Goal: Information Seeking & Learning: Learn about a topic

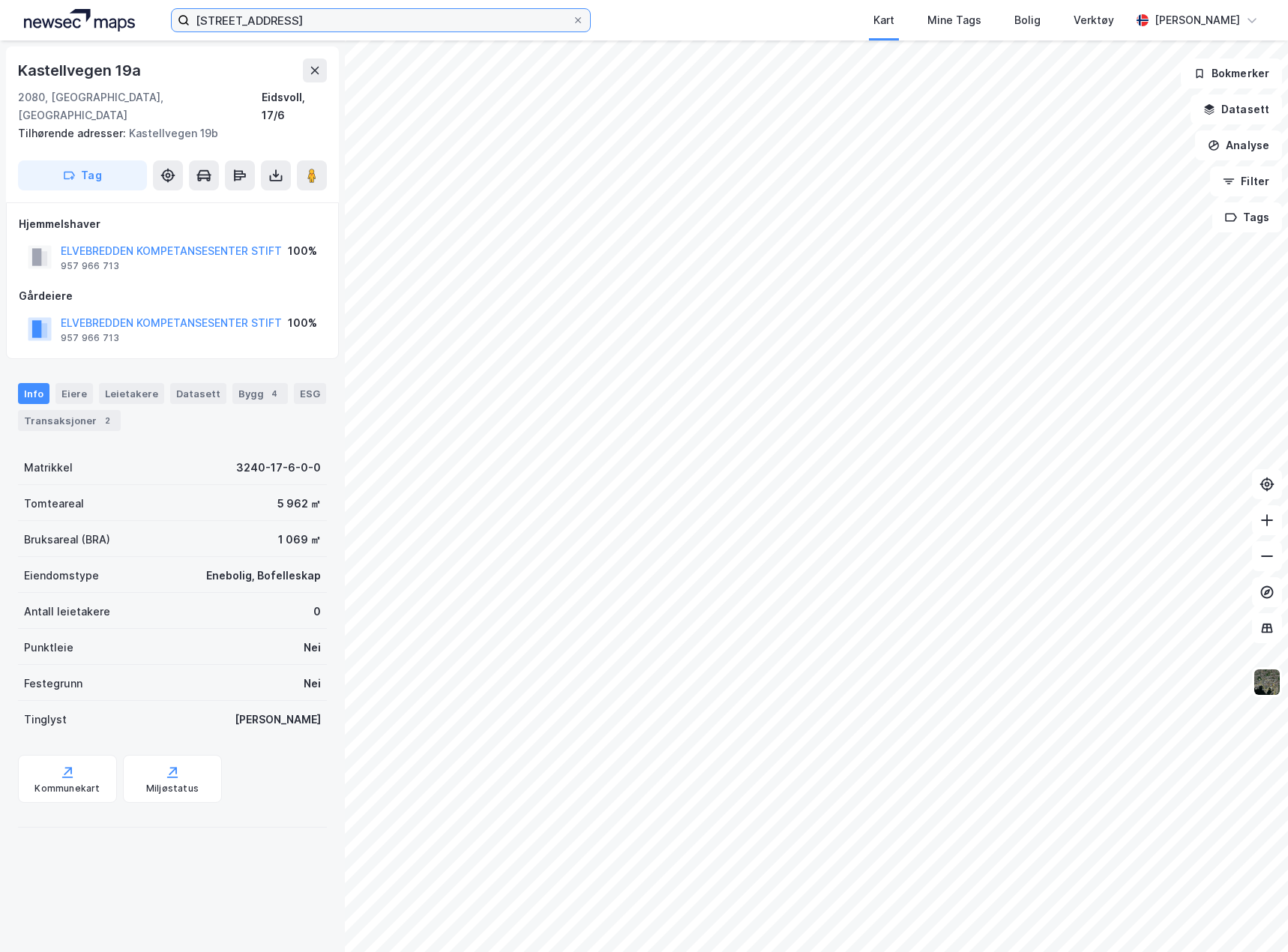
click at [288, 23] on input "kastellvegen 19" at bounding box center [381, 20] width 383 height 23
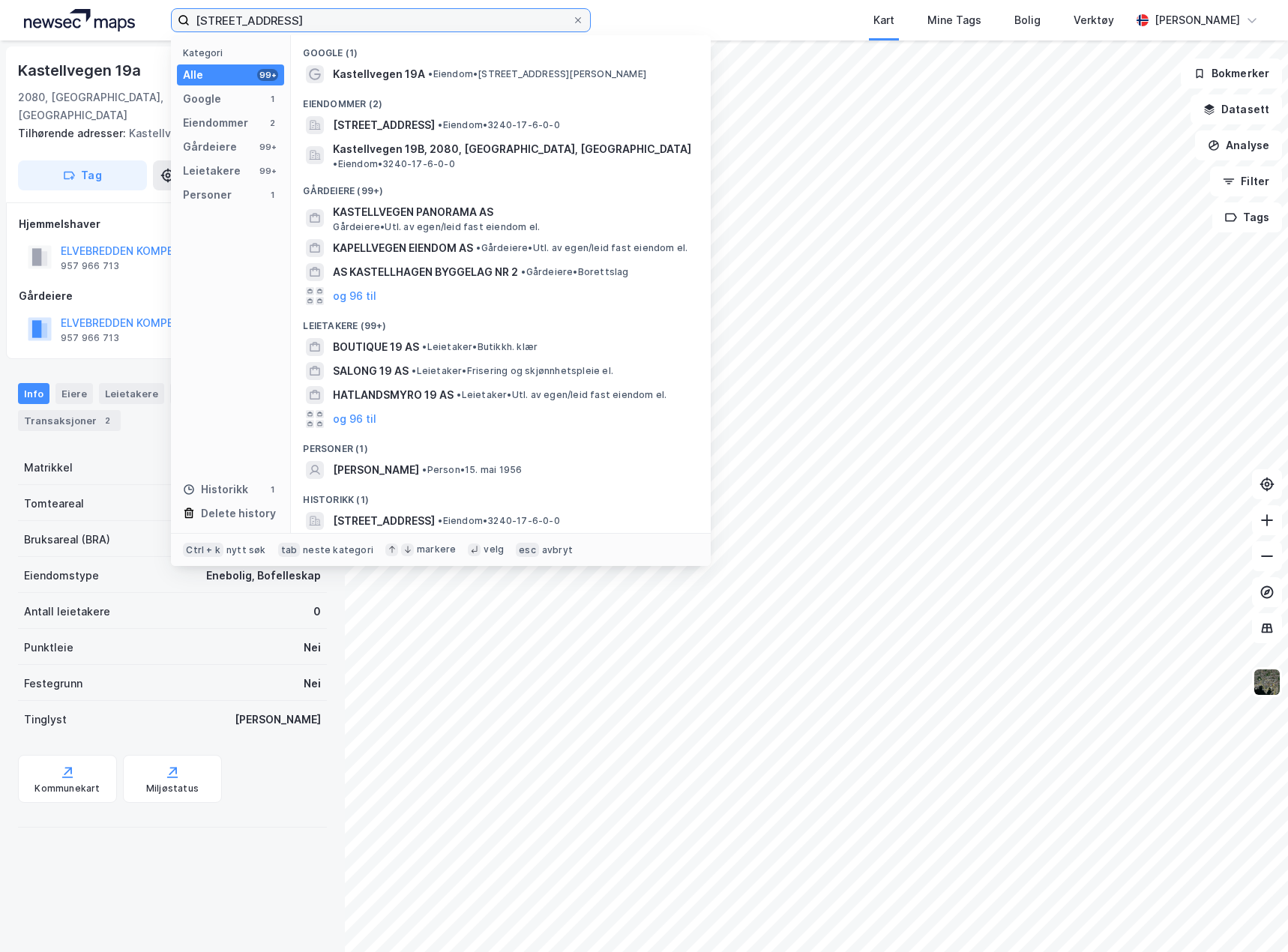
click at [288, 23] on input "kastellvegen 19" at bounding box center [381, 20] width 383 height 23
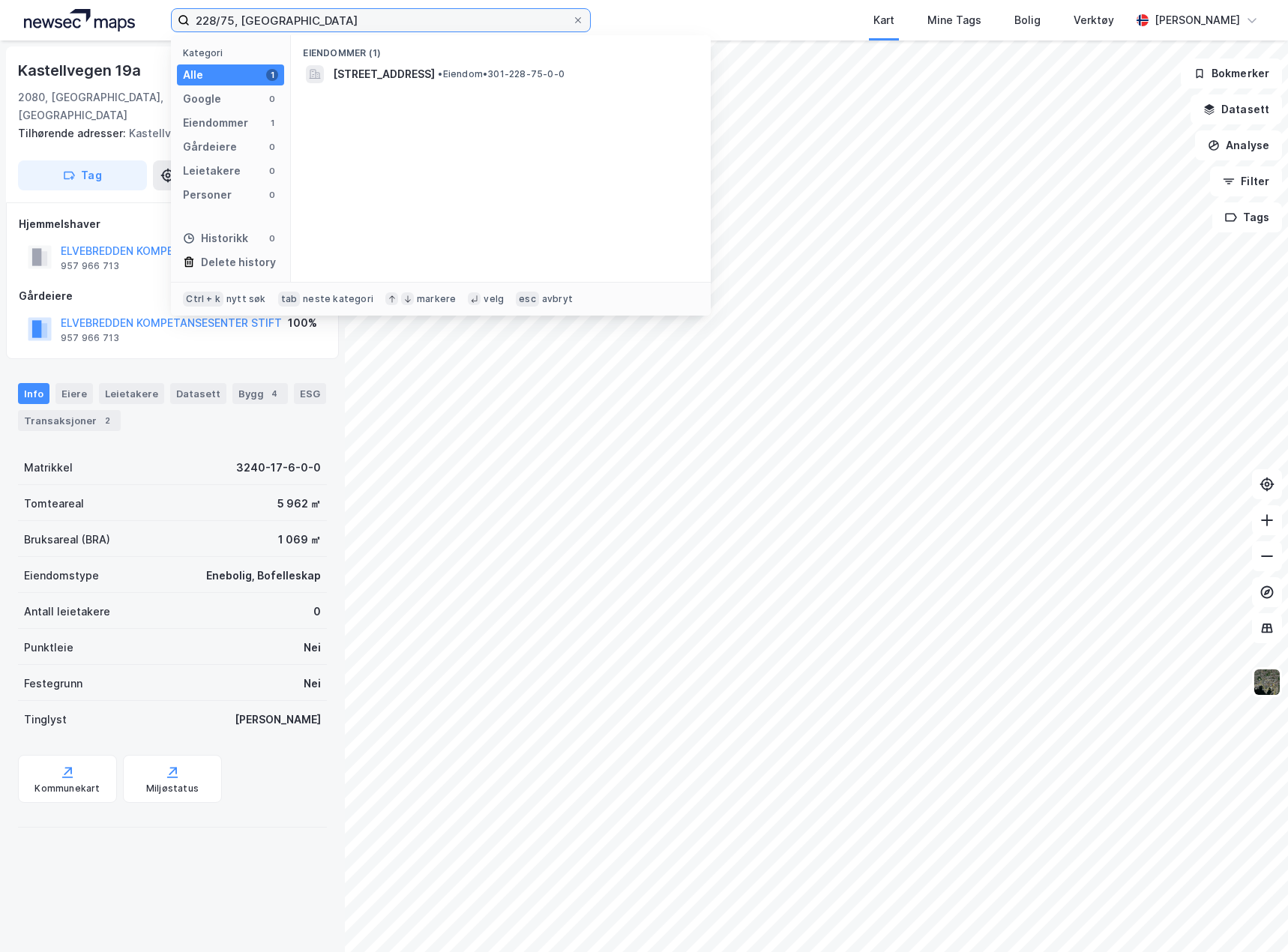
type input "228/75, oslo"
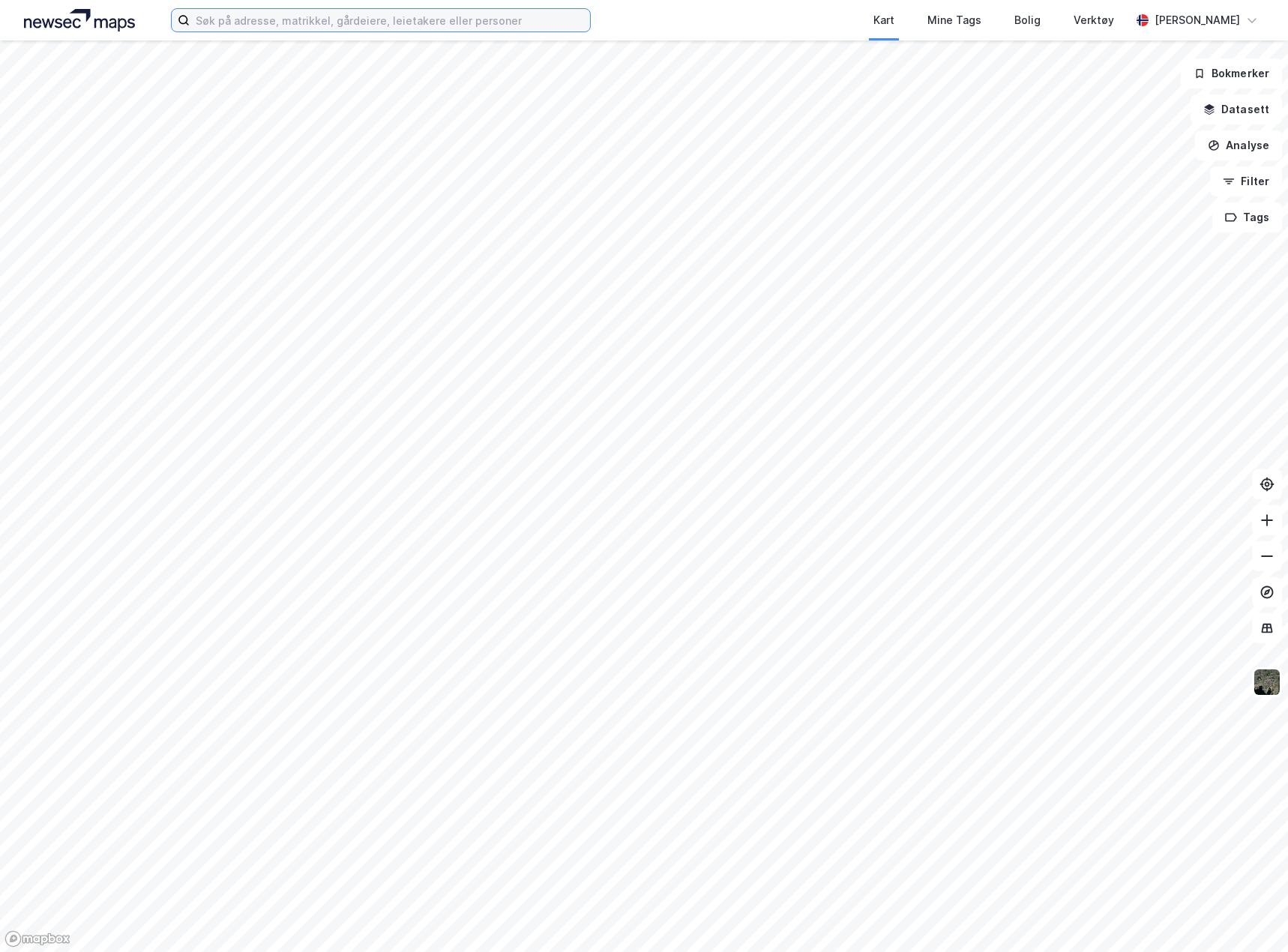
click at [326, 24] on input at bounding box center [390, 20] width 400 height 23
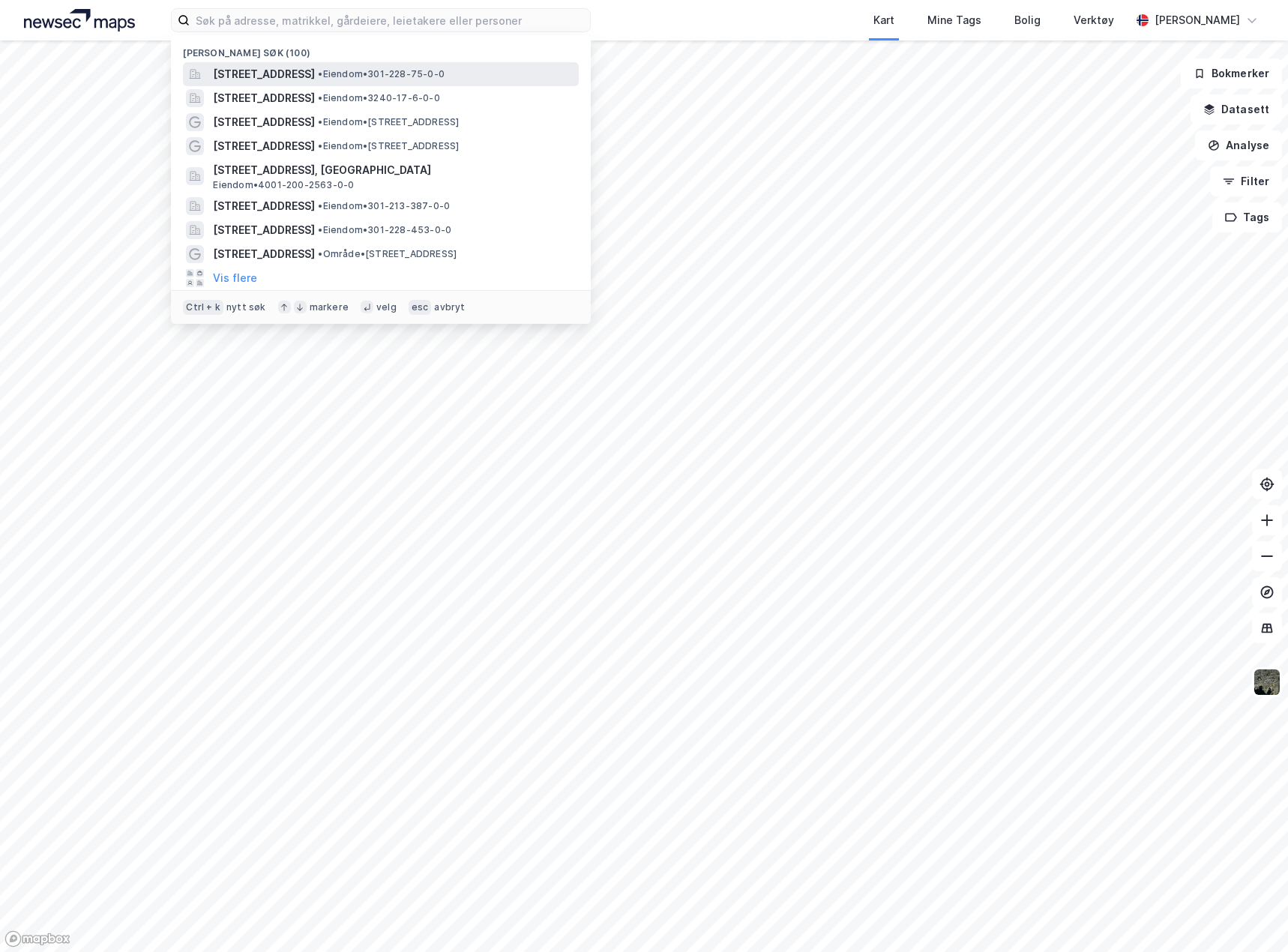
click at [315, 77] on span "[STREET_ADDRESS]" at bounding box center [263, 74] width 102 height 18
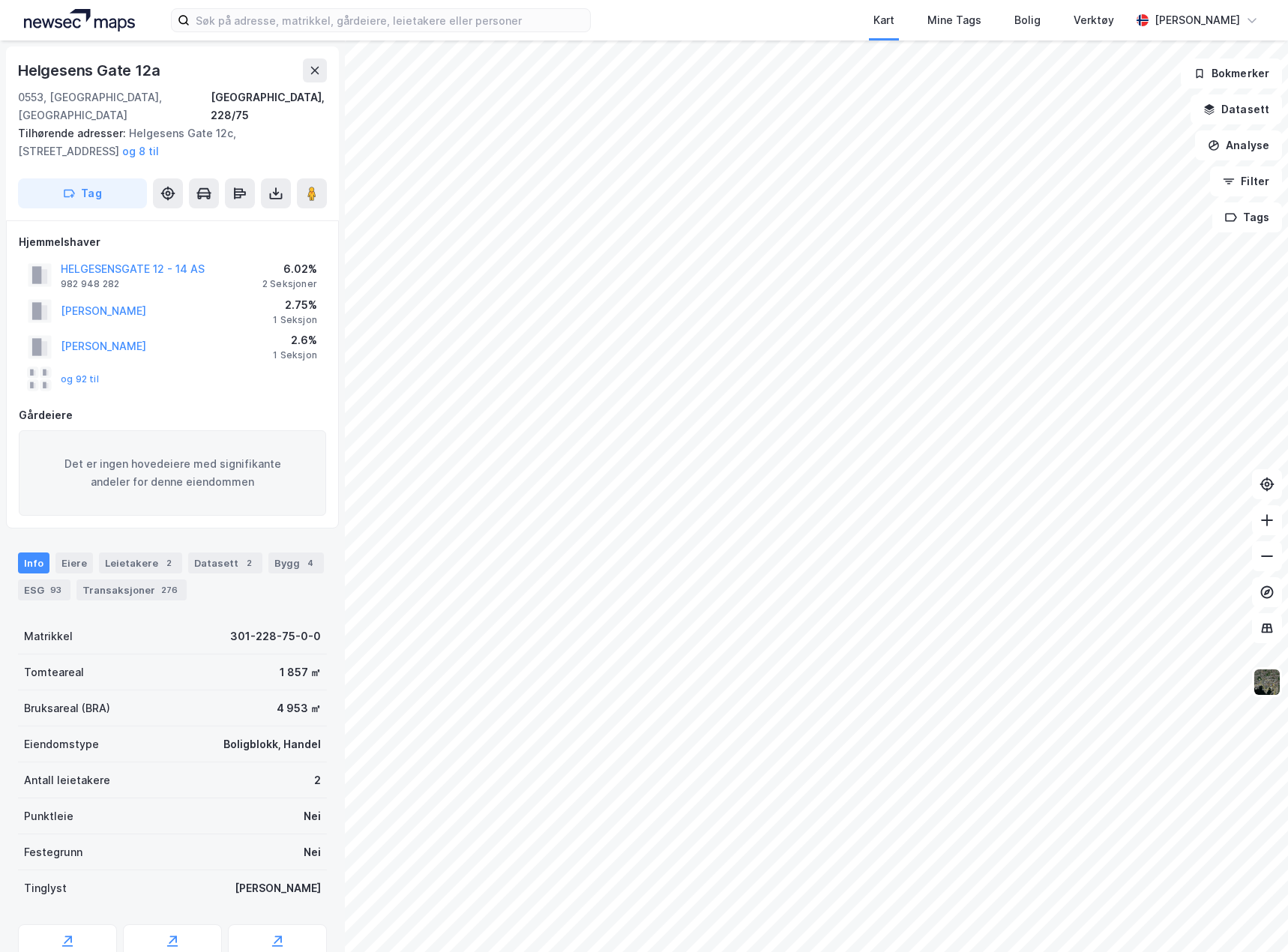
click at [56, 406] on div "Gårdeiere" at bounding box center [172, 415] width 308 height 18
click at [0, 0] on button "HELGESENSGATE 12 - 14 AS" at bounding box center [0, 0] width 0 height 0
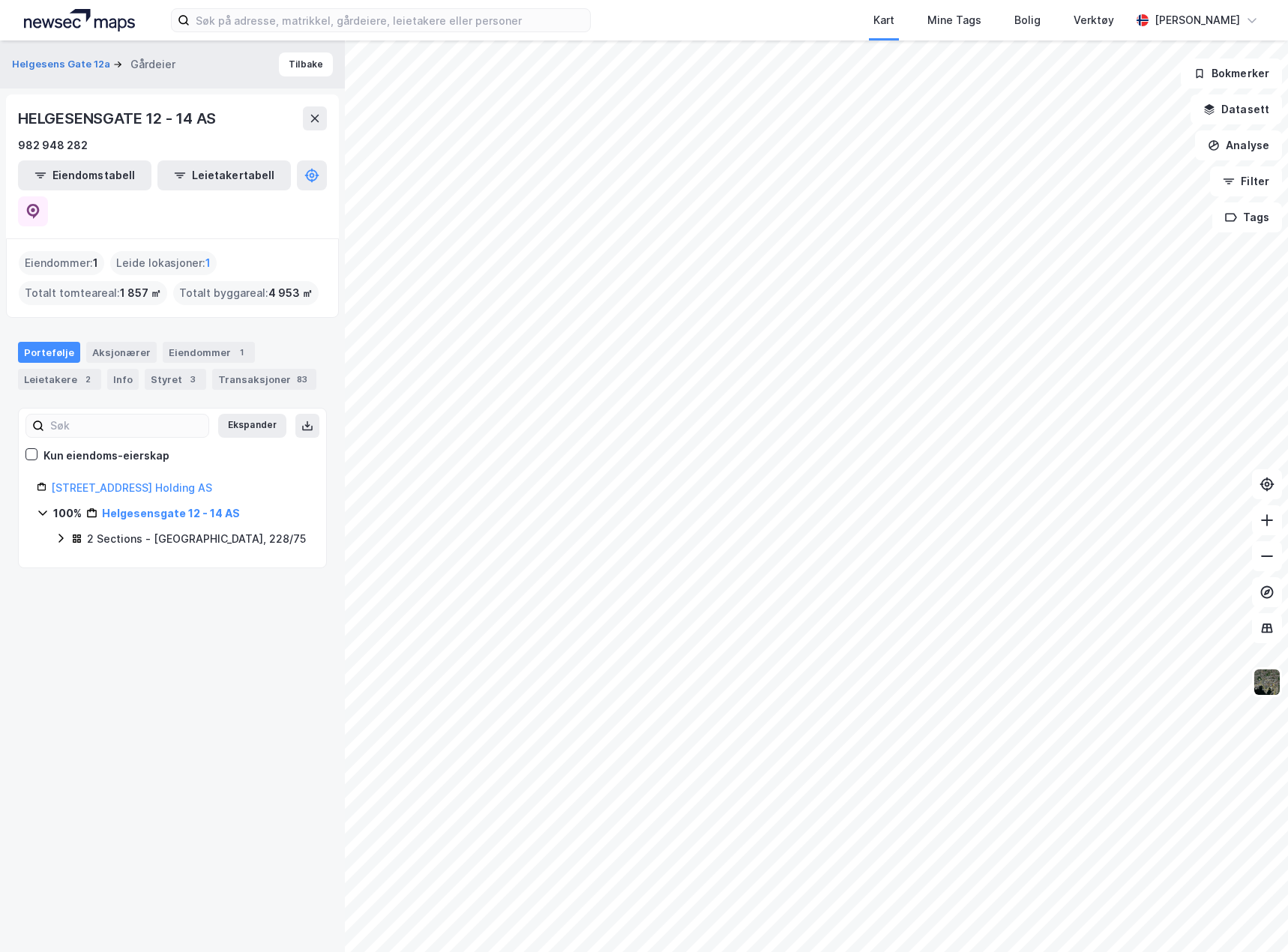
click at [58, 533] on icon at bounding box center [61, 539] width 12 height 12
click at [157, 559] on link "Oslo, 228/75/0/1" at bounding box center [193, 574] width 113 height 31
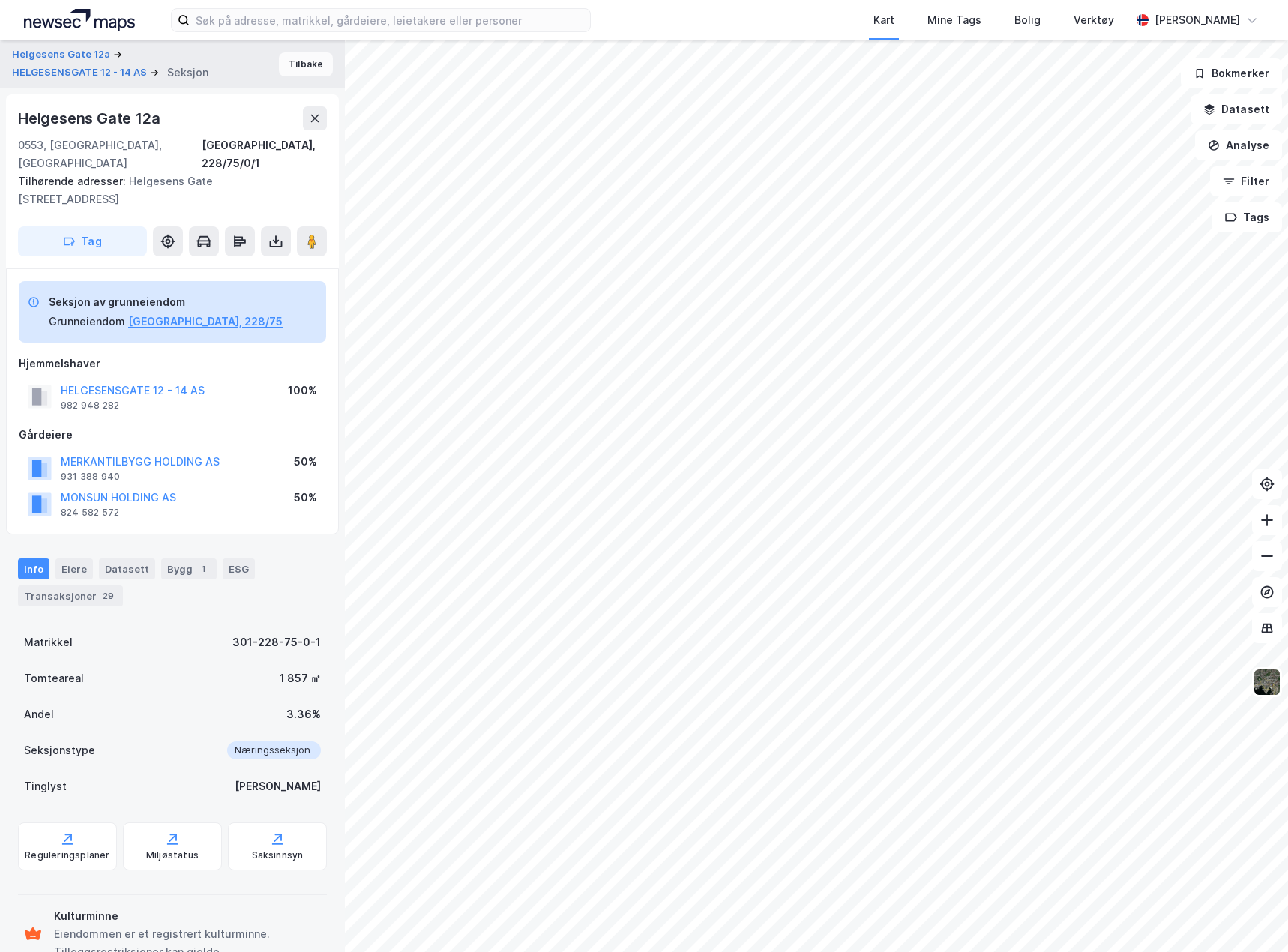
click at [297, 60] on button "Tilbake" at bounding box center [306, 64] width 54 height 24
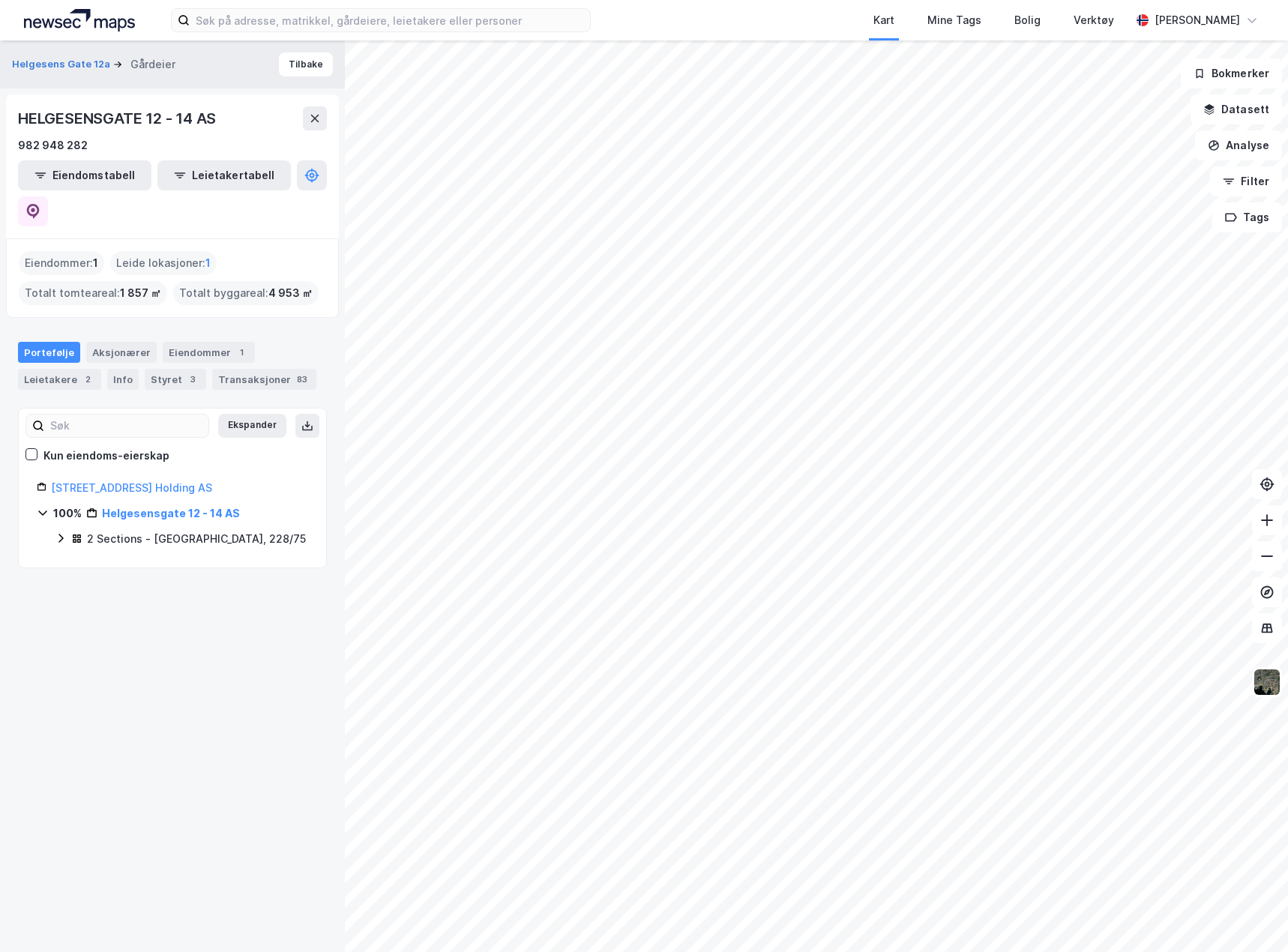
click at [63, 533] on icon at bounding box center [61, 539] width 12 height 12
click at [162, 602] on link "Oslo, 228/75/0/6" at bounding box center [193, 617] width 113 height 31
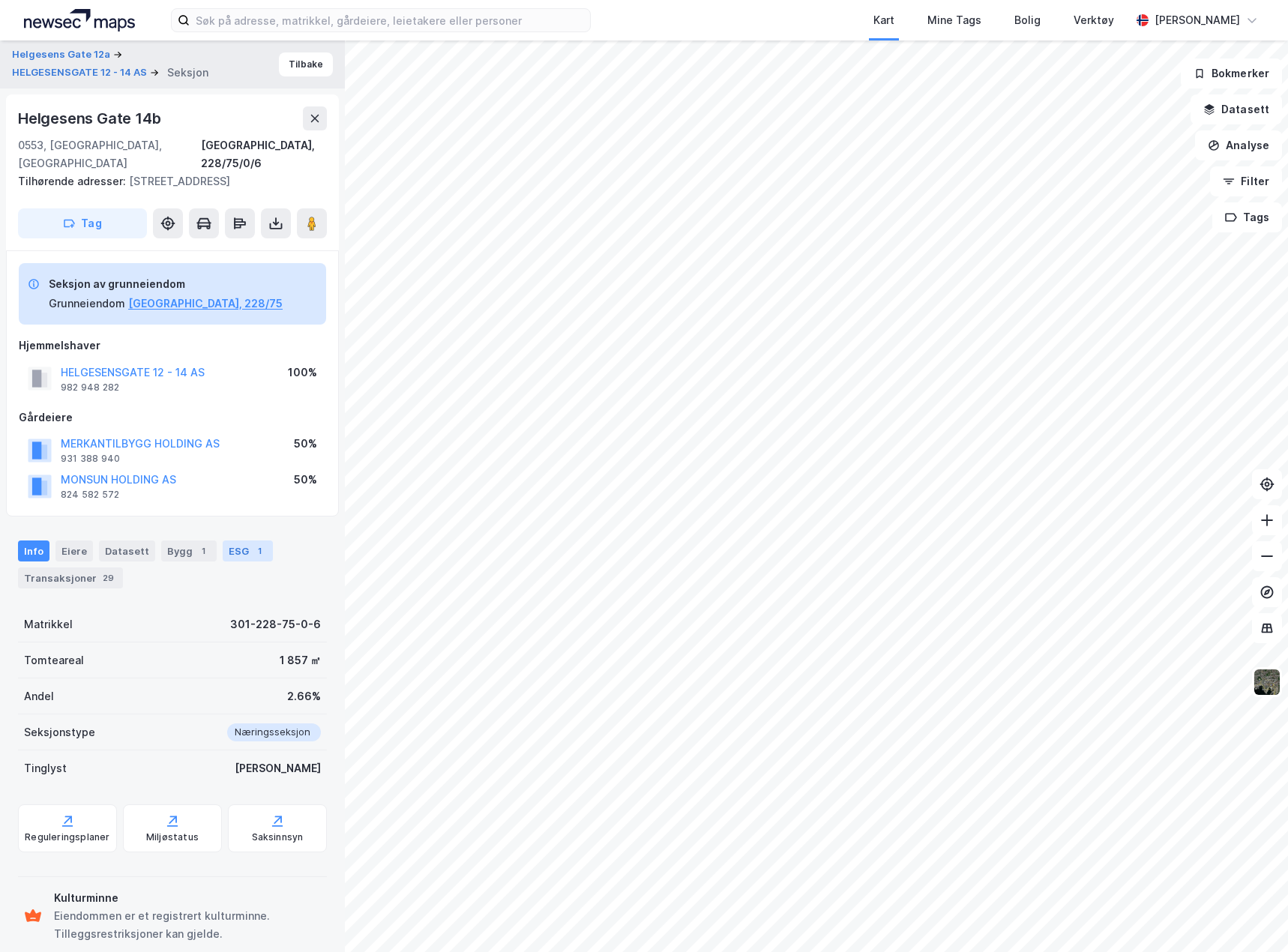
click at [252, 551] on div "1" at bounding box center [259, 551] width 15 height 15
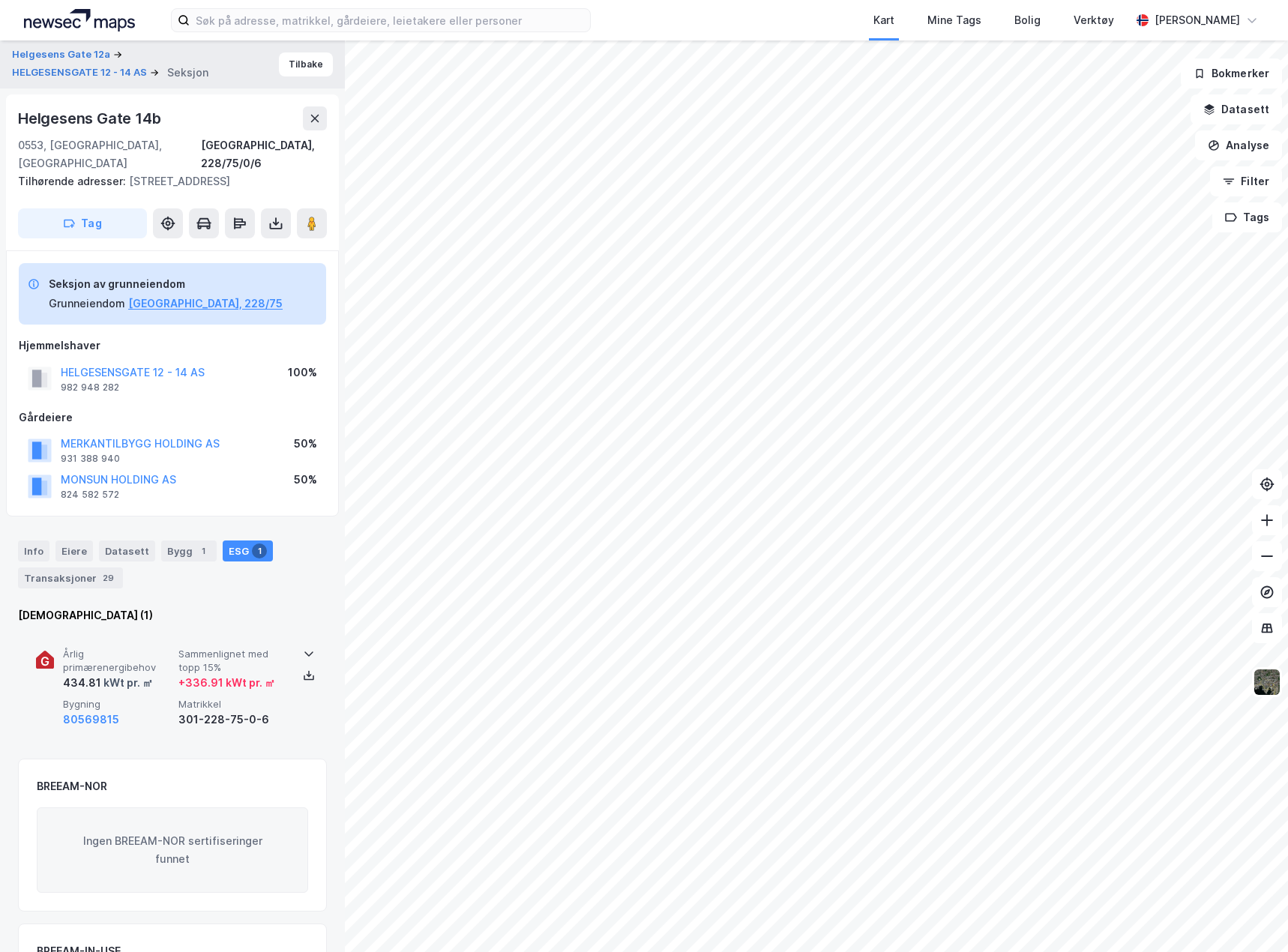
click at [264, 715] on div "301-228-75-0-6" at bounding box center [233, 720] width 109 height 18
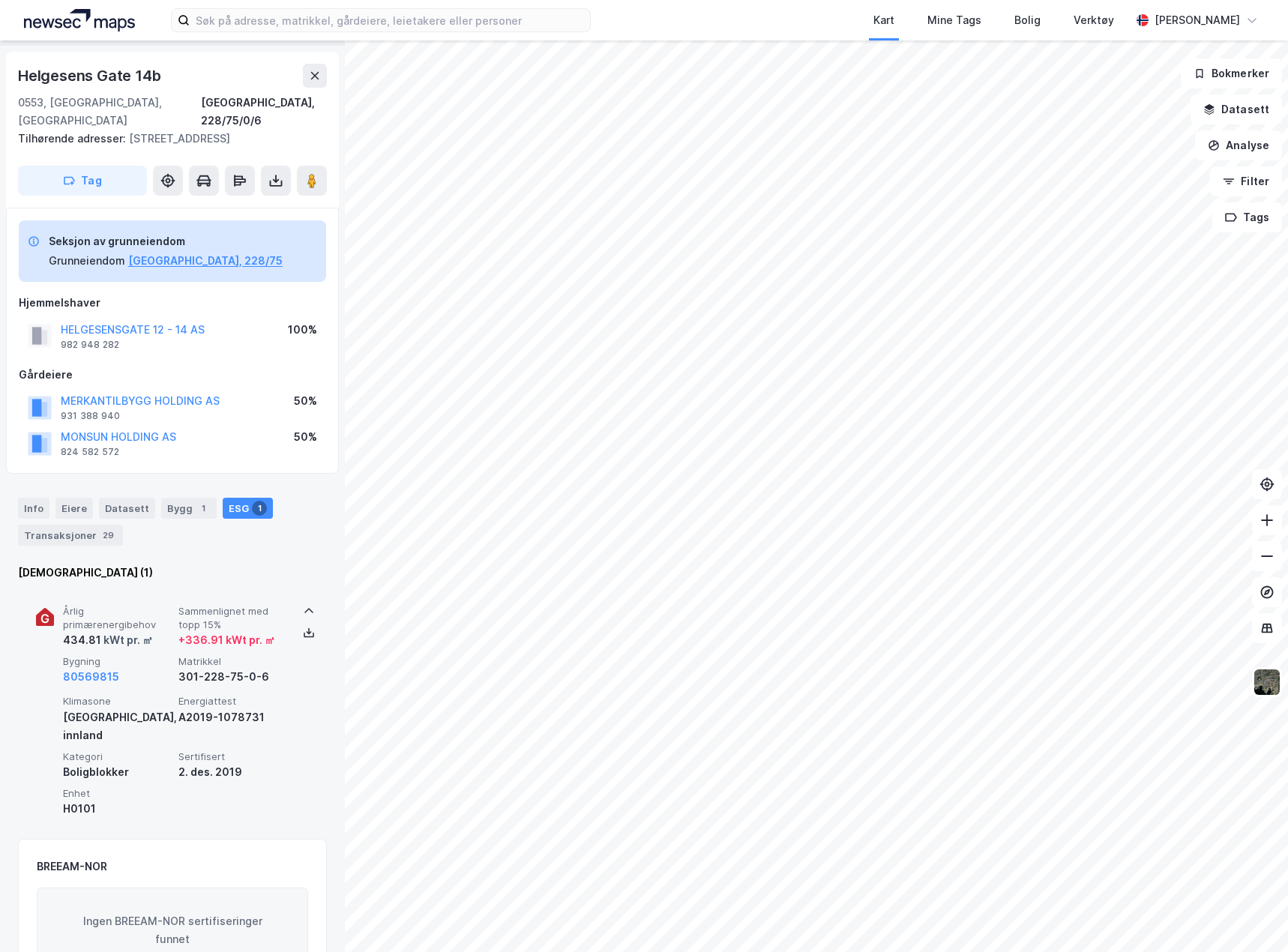
scroll to position [75, 0]
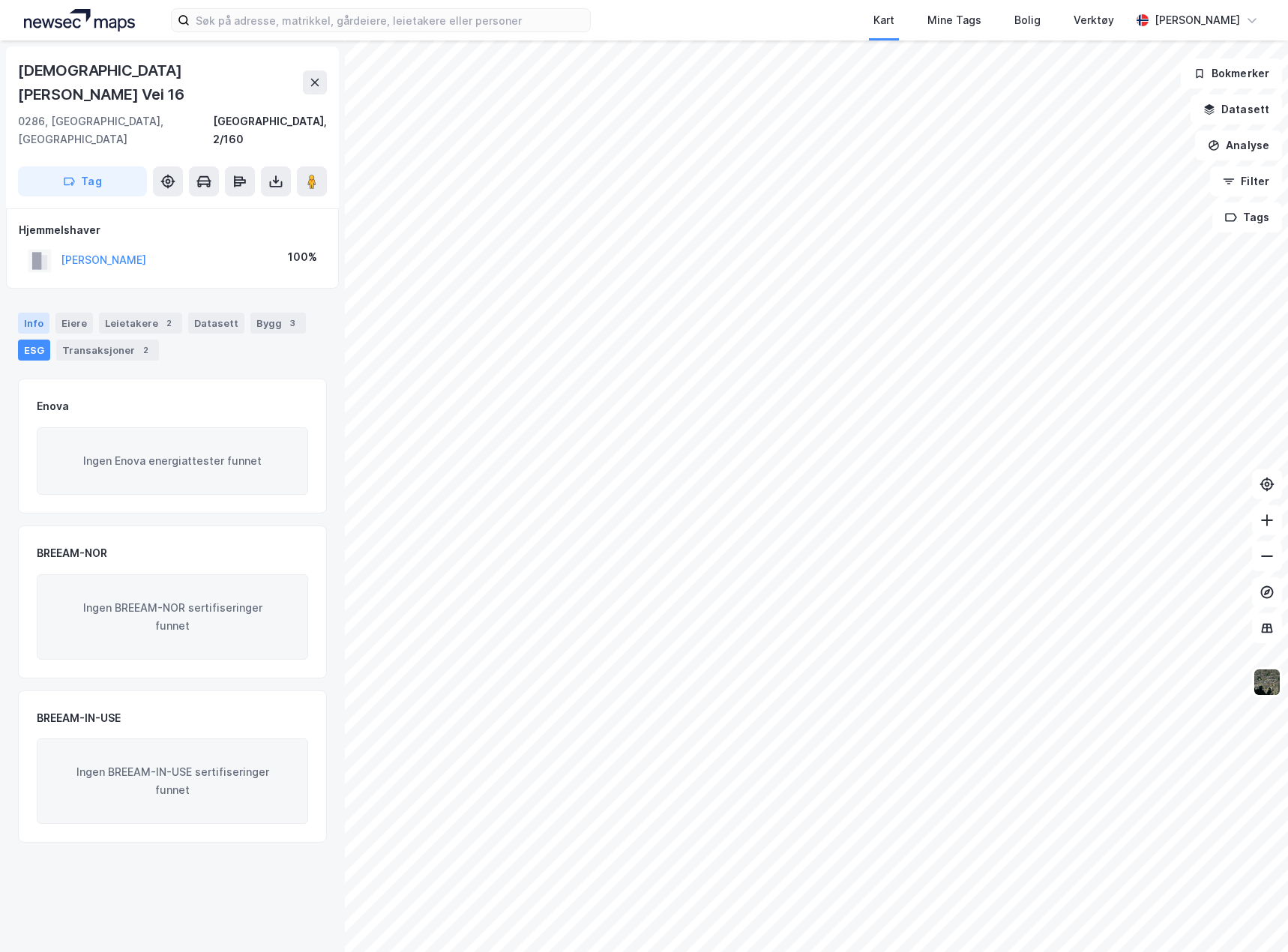
click at [39, 313] on div "Info" at bounding box center [34, 323] width 32 height 21
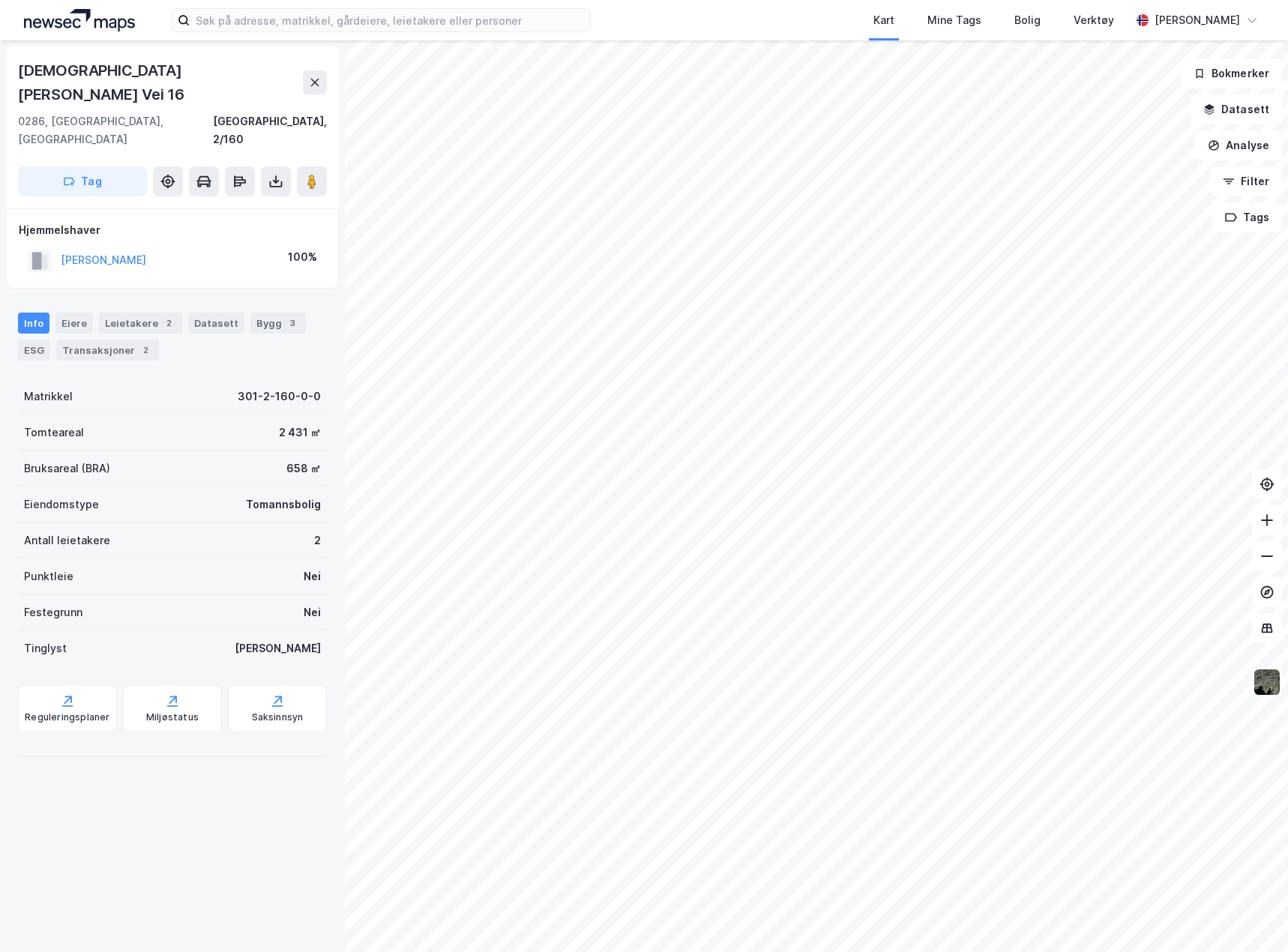
click at [1270, 689] on img at bounding box center [1267, 682] width 28 height 28
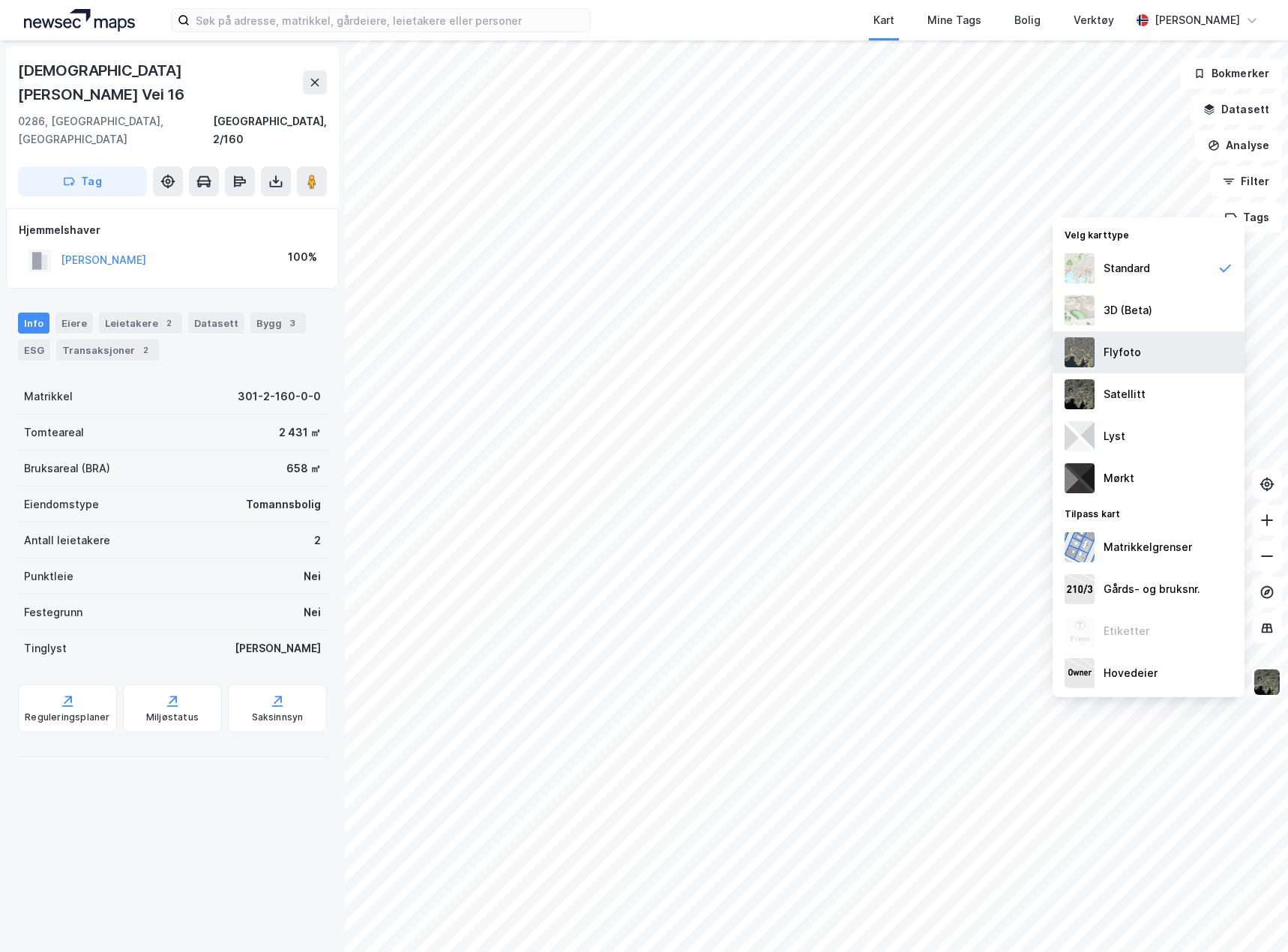
click at [1158, 359] on div "Flyfoto" at bounding box center [1149, 352] width 192 height 42
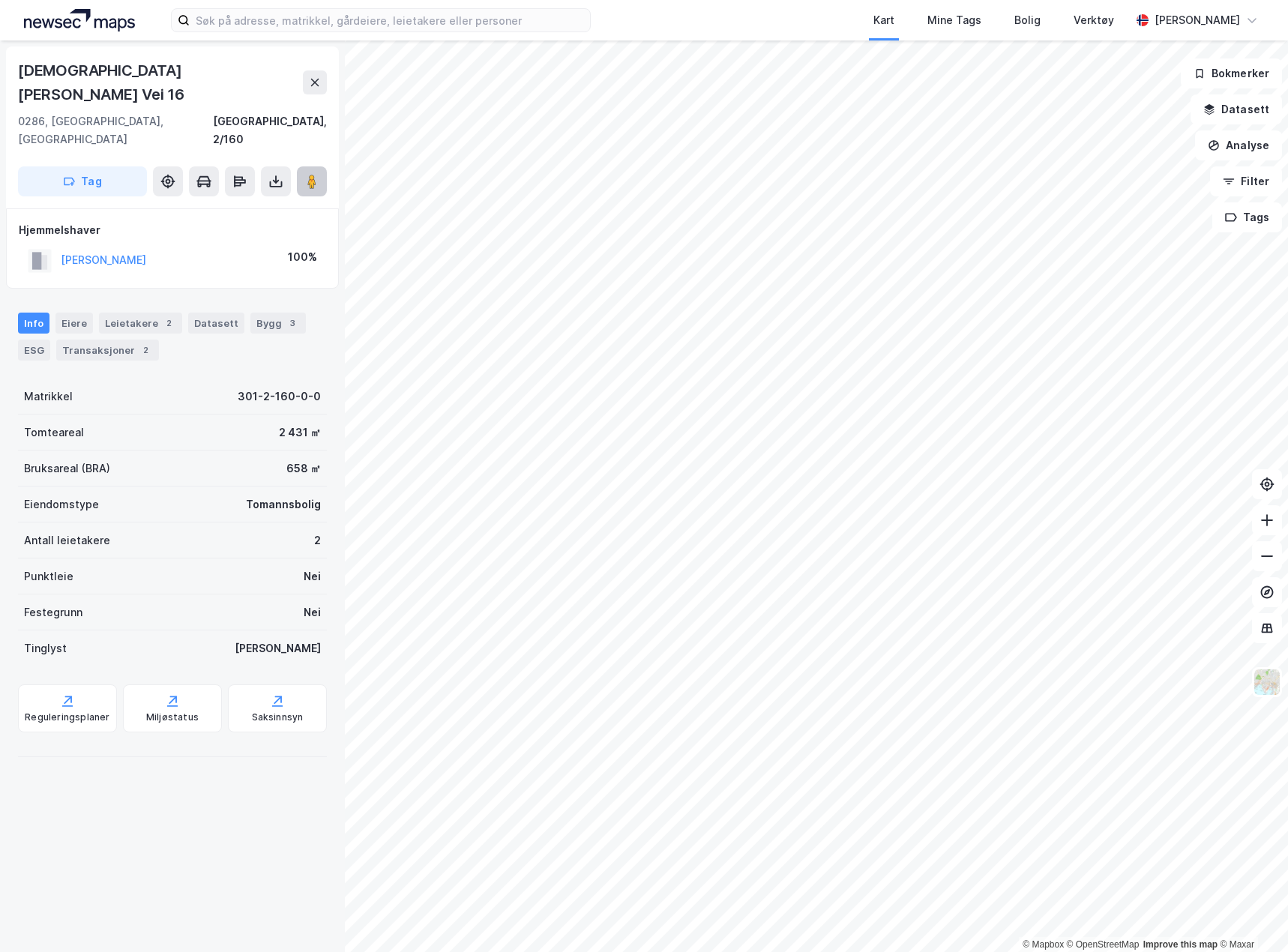
click at [305, 167] on button at bounding box center [312, 182] width 30 height 30
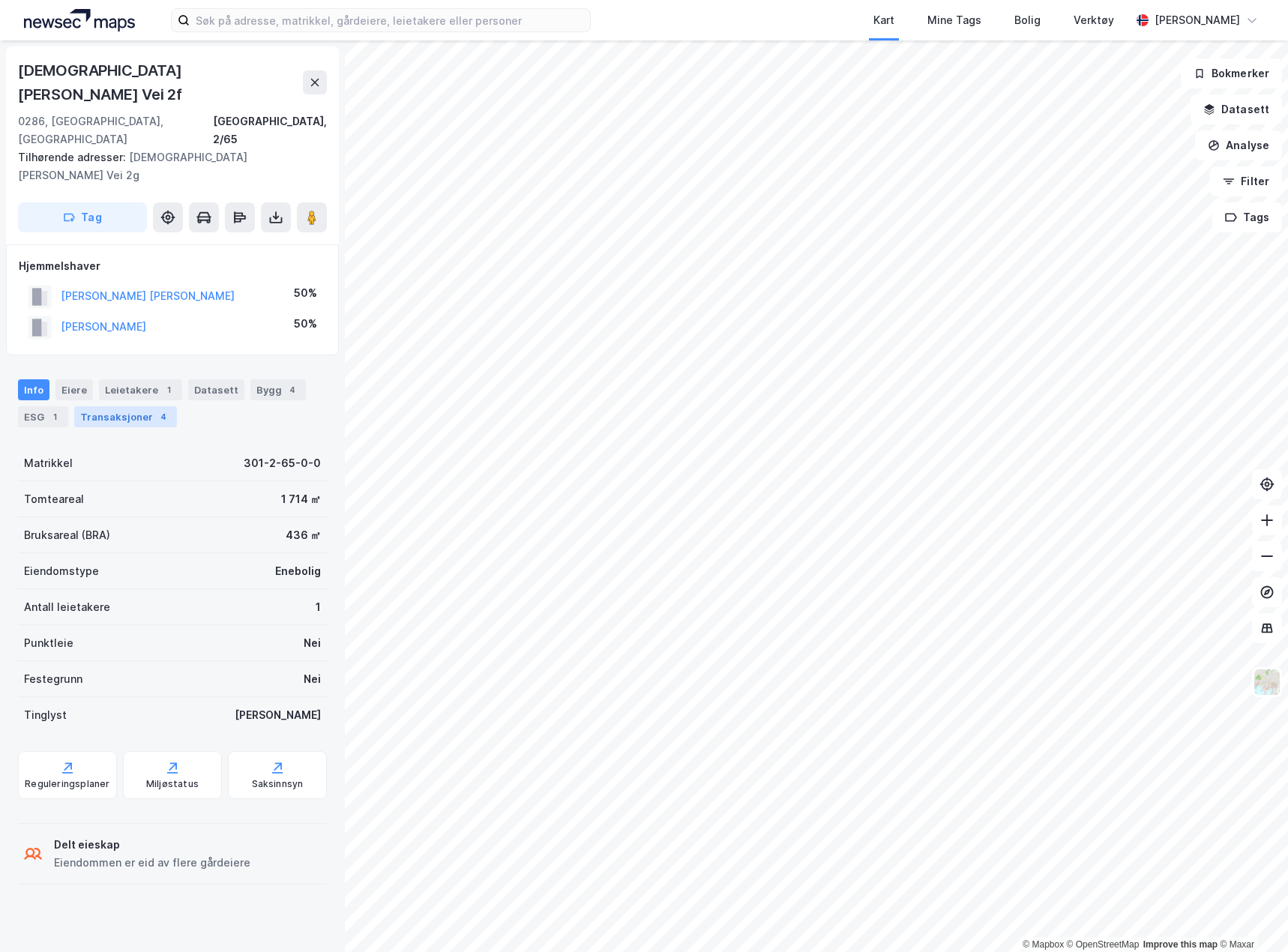
click at [108, 406] on div "Transaksjoner 4" at bounding box center [125, 416] width 103 height 21
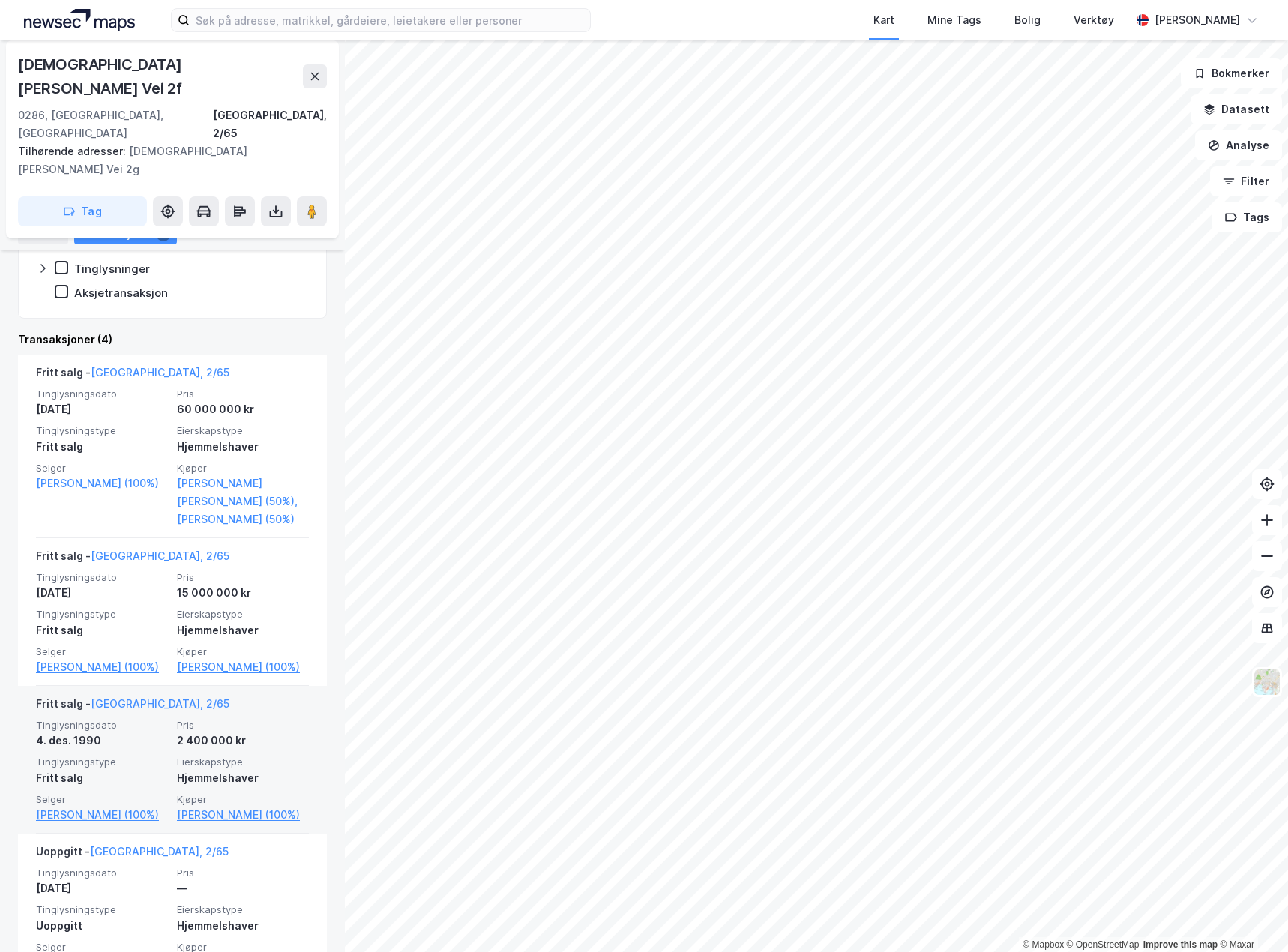
scroll to position [358, 0]
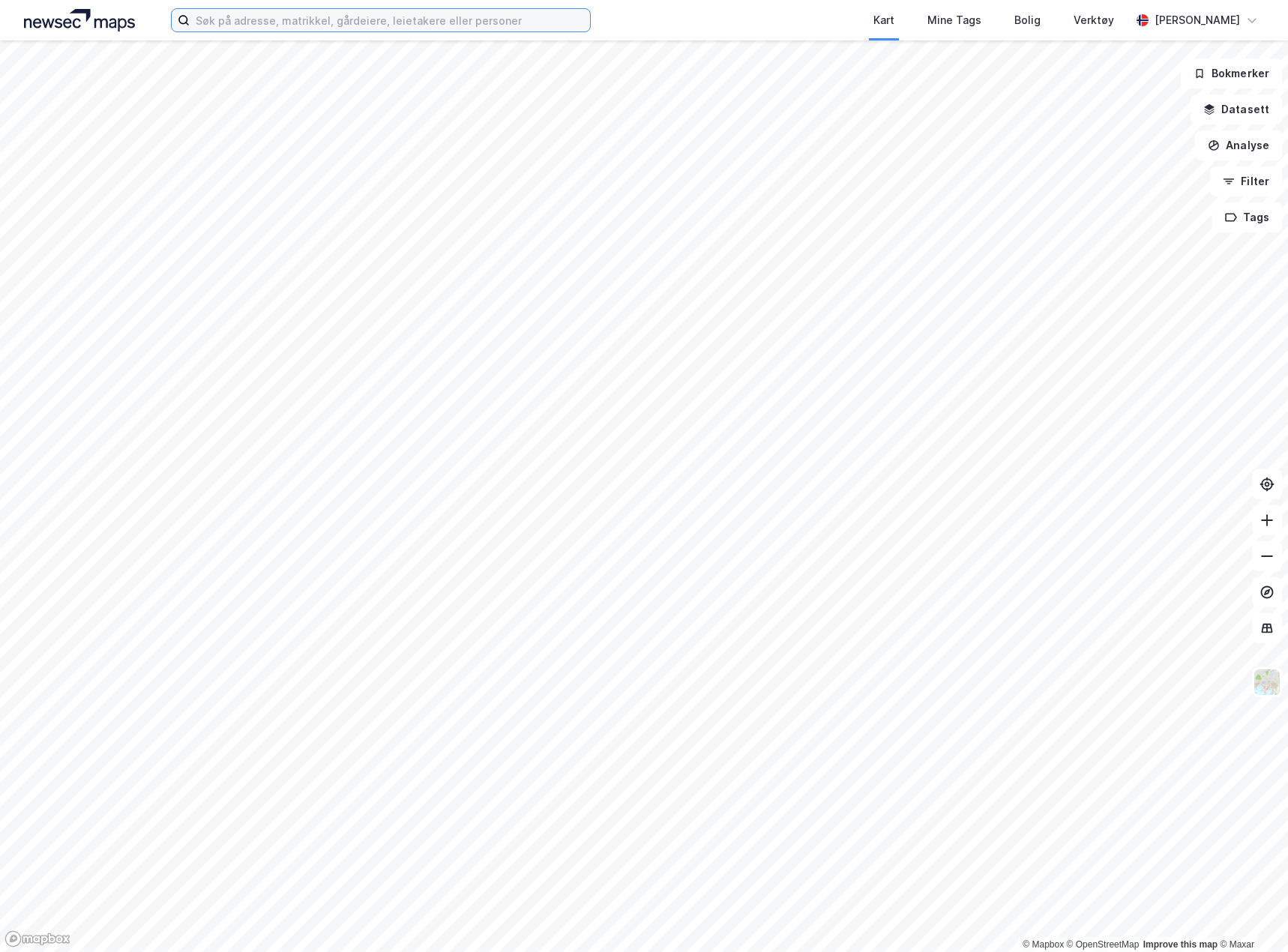
click at [336, 19] on input at bounding box center [390, 20] width 400 height 23
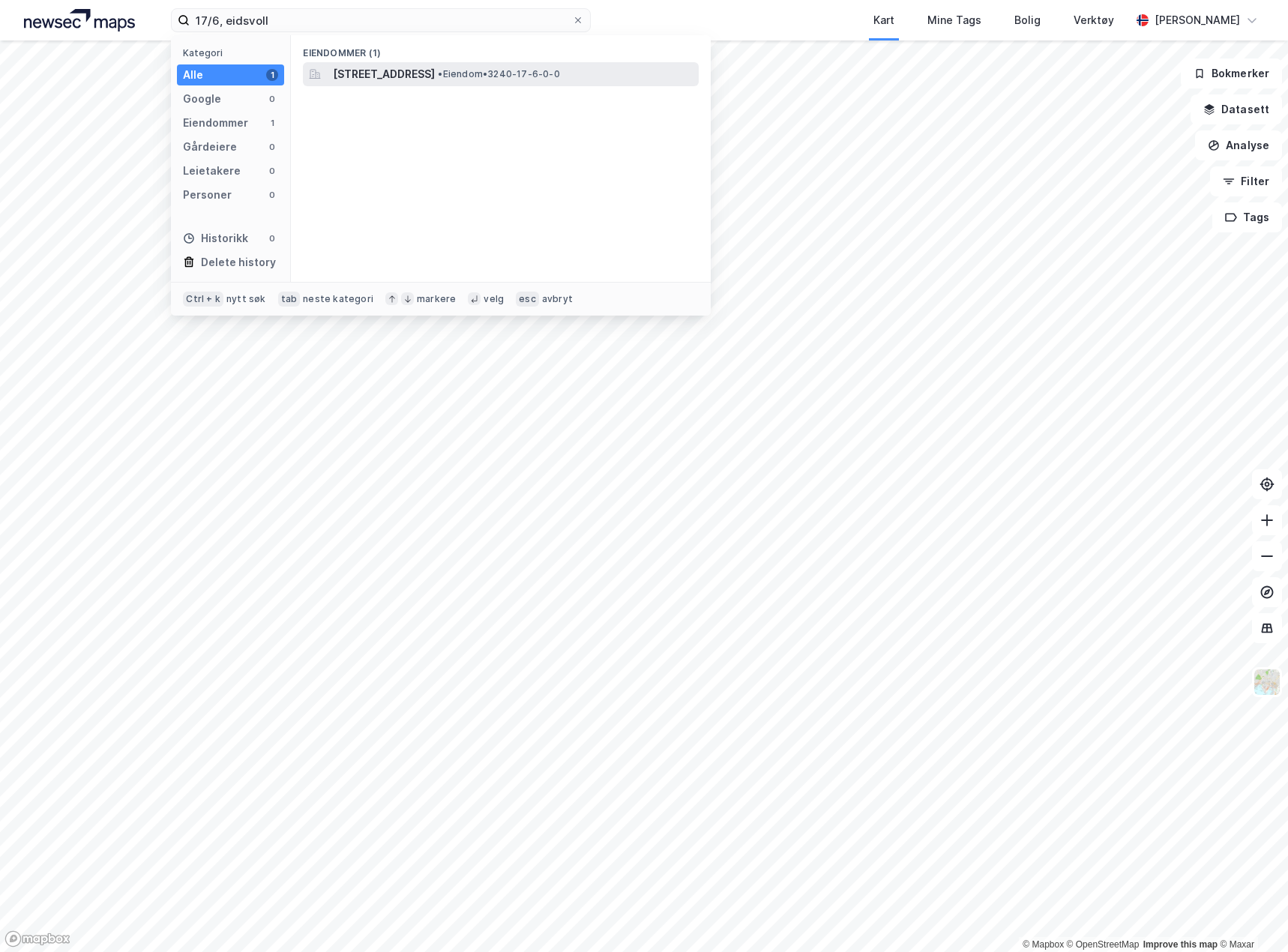
click at [435, 82] on span "[STREET_ADDRESS]" at bounding box center [383, 74] width 102 height 18
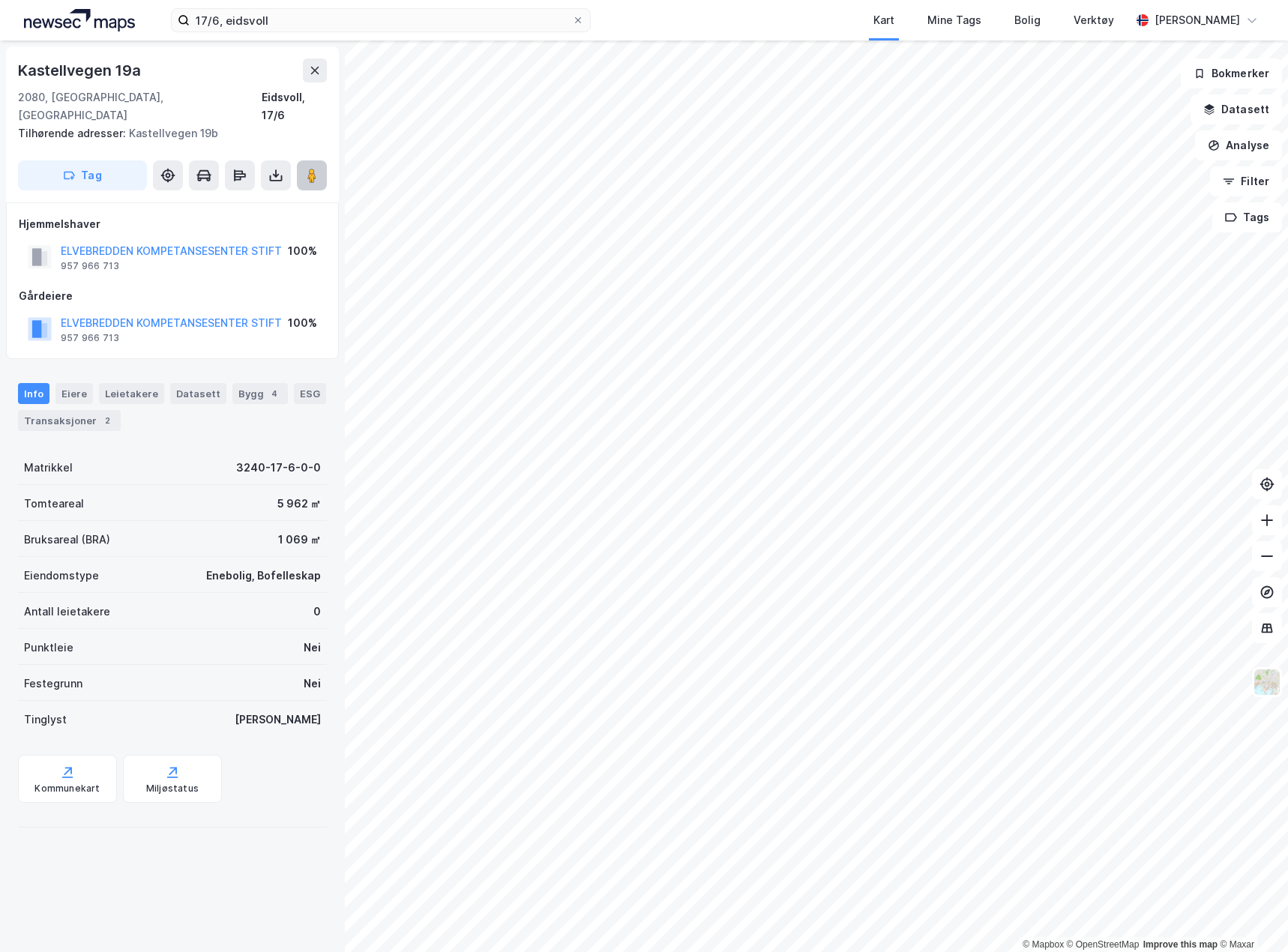
click at [314, 168] on image at bounding box center [312, 175] width 9 height 15
click at [0, 0] on button "ELVEBREDDEN KOMPETANSESENTER STIFT" at bounding box center [0, 0] width 0 height 0
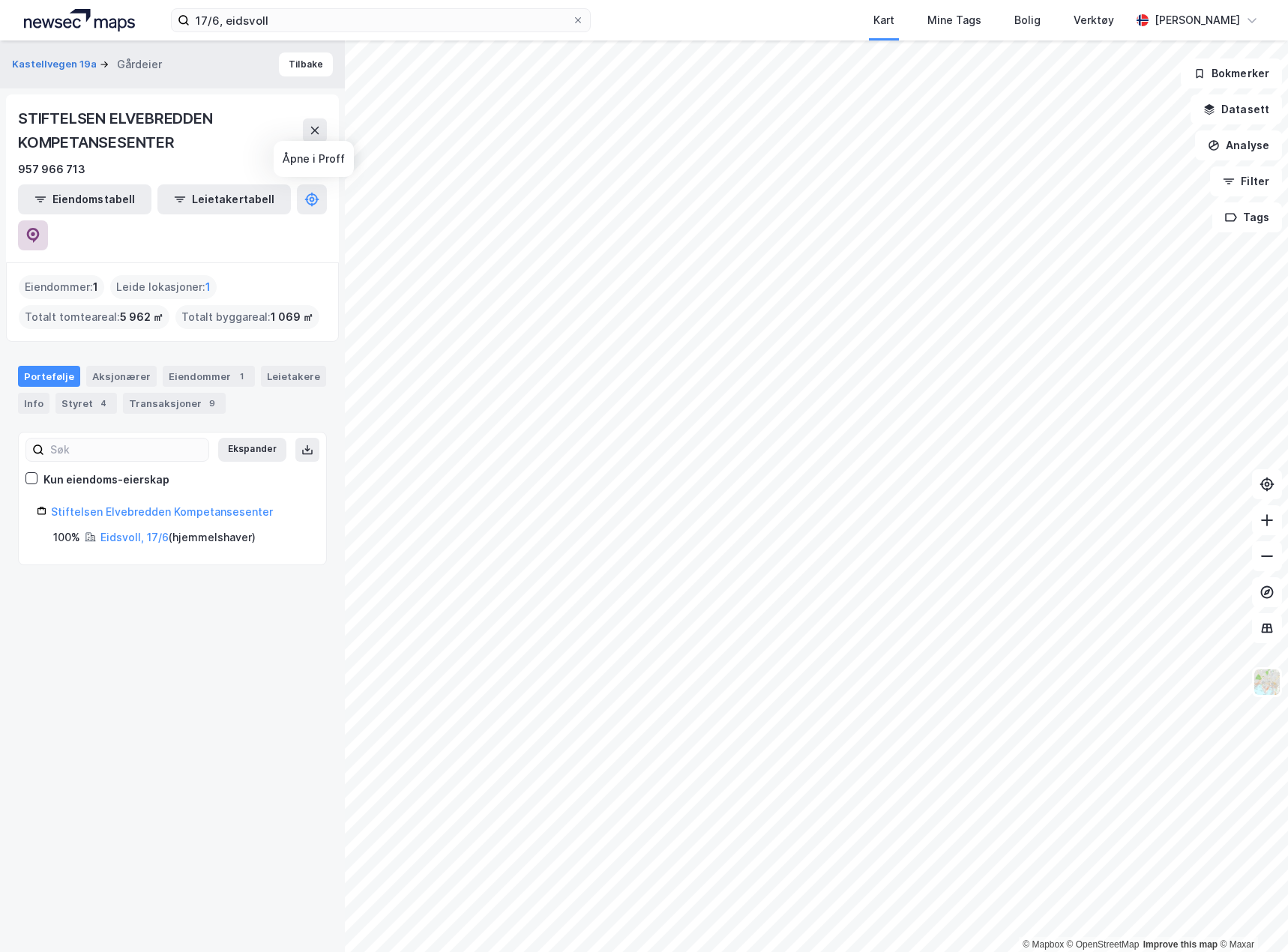
click at [40, 228] on icon at bounding box center [33, 235] width 13 height 15
click at [316, 134] on icon at bounding box center [315, 130] width 12 height 12
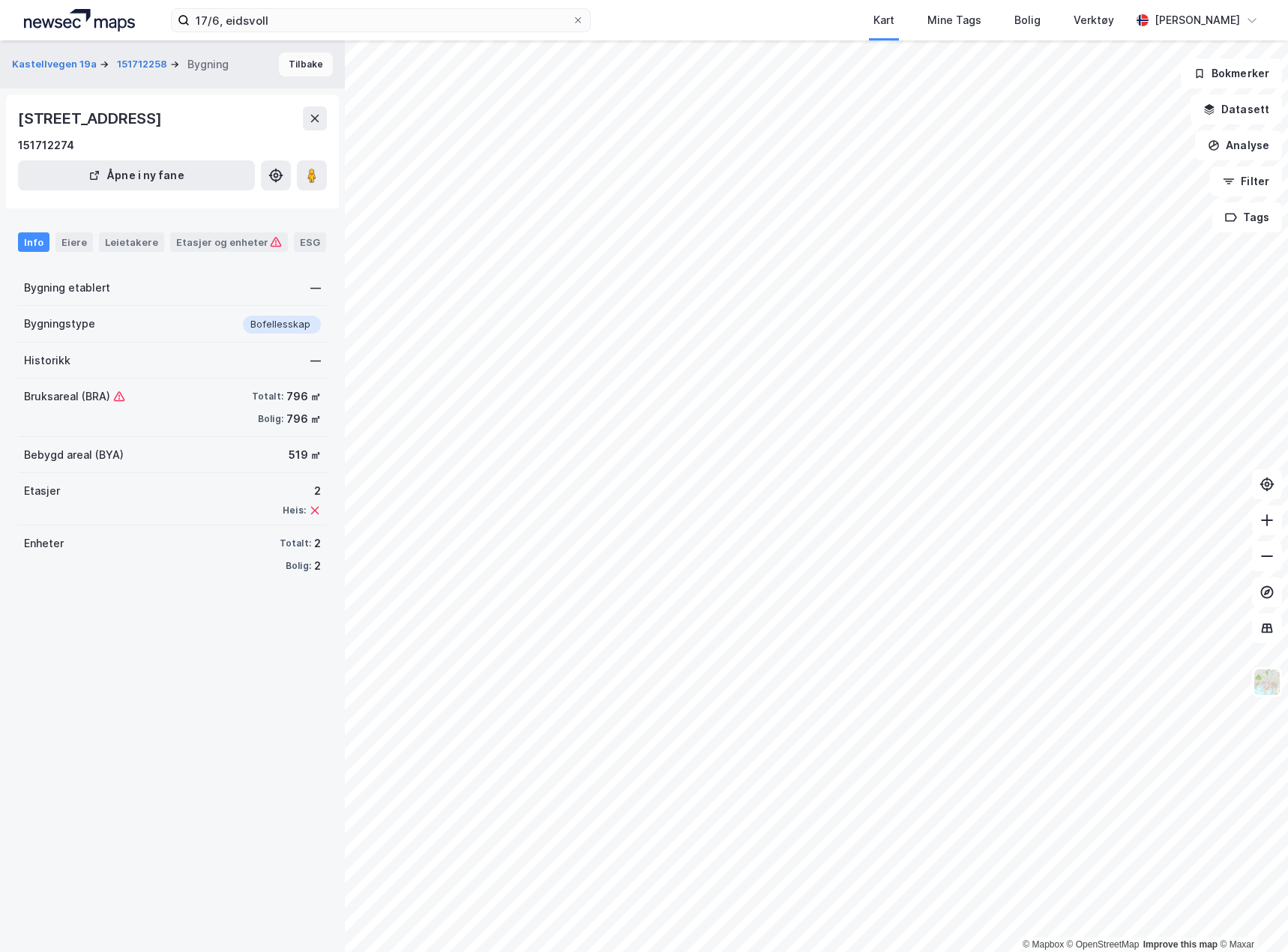
click at [294, 67] on button "Tilbake" at bounding box center [306, 64] width 54 height 24
click at [310, 178] on image at bounding box center [312, 175] width 9 height 15
click at [316, 59] on button "Tilbake" at bounding box center [306, 64] width 54 height 24
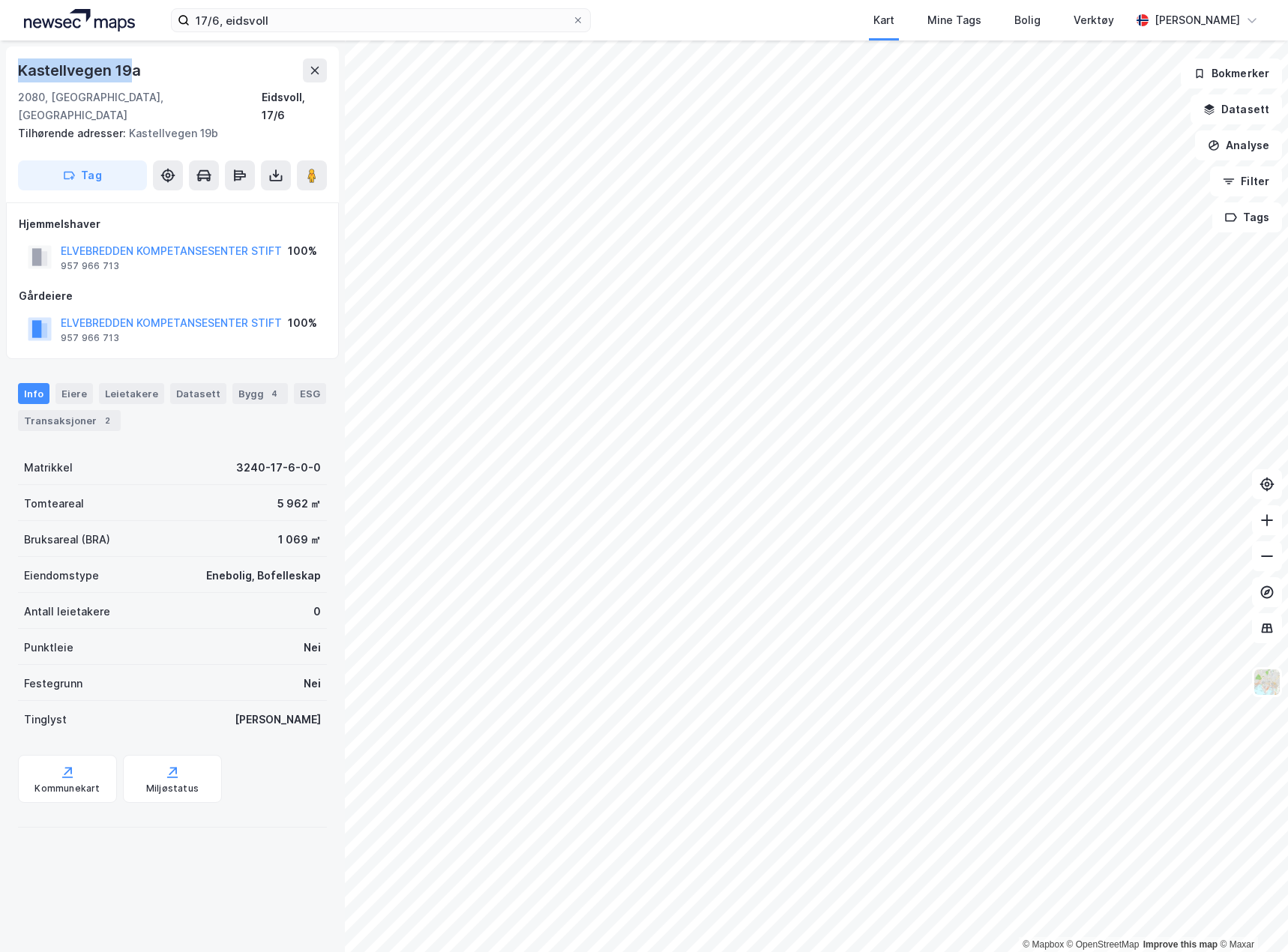
drag, startPoint x: 19, startPoint y: 69, endPoint x: 128, endPoint y: 69, distance: 109.0
click at [128, 69] on div "Kastellvegen 19a" at bounding box center [81, 70] width 126 height 24
copy div "Kastellvegen 19"
click at [143, 70] on div "Kastellvegen 19a" at bounding box center [173, 70] width 309 height 24
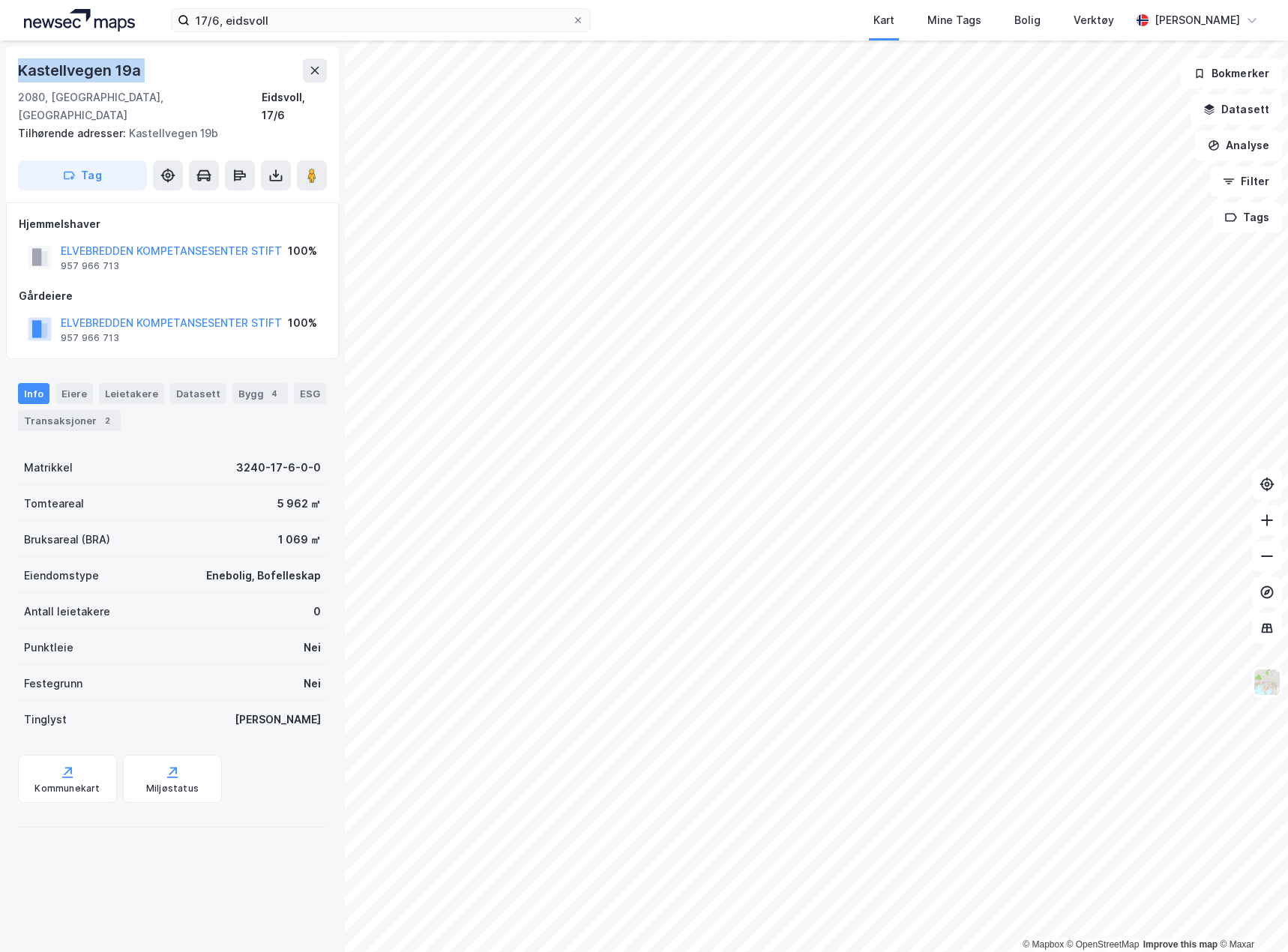
click at [143, 70] on div "Kastellvegen 19a" at bounding box center [173, 70] width 309 height 24
copy div "Kastellvegen 19a"
click at [23, 95] on div "2080, [GEOGRAPHIC_DATA], [GEOGRAPHIC_DATA]" at bounding box center [140, 106] width 243 height 36
copy div "2080"
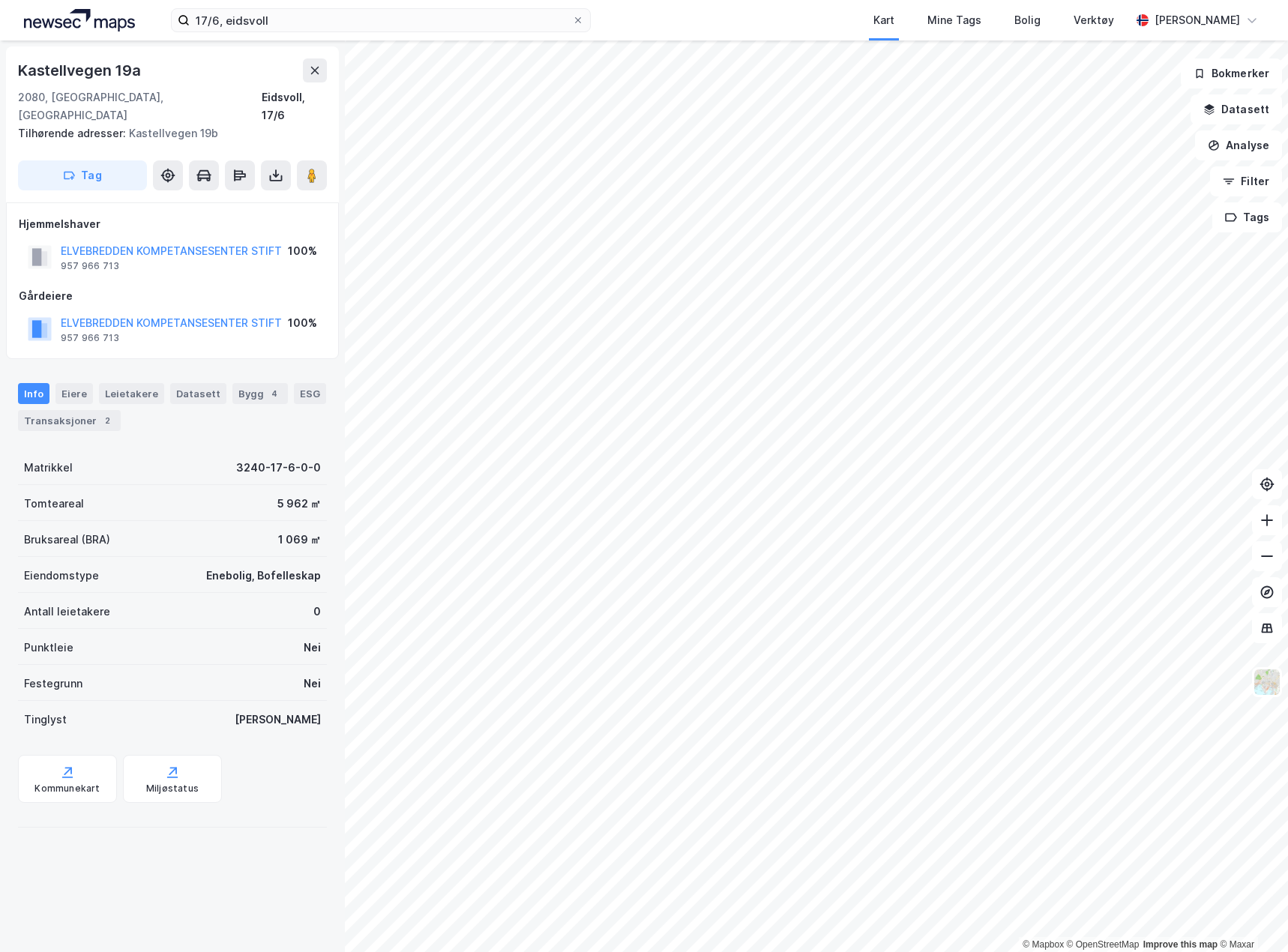
click at [56, 97] on div "2080, [GEOGRAPHIC_DATA], [GEOGRAPHIC_DATA]" at bounding box center [140, 106] width 243 height 36
copy div "Eidsvoll"
click at [267, 386] on div "4" at bounding box center [274, 393] width 15 height 15
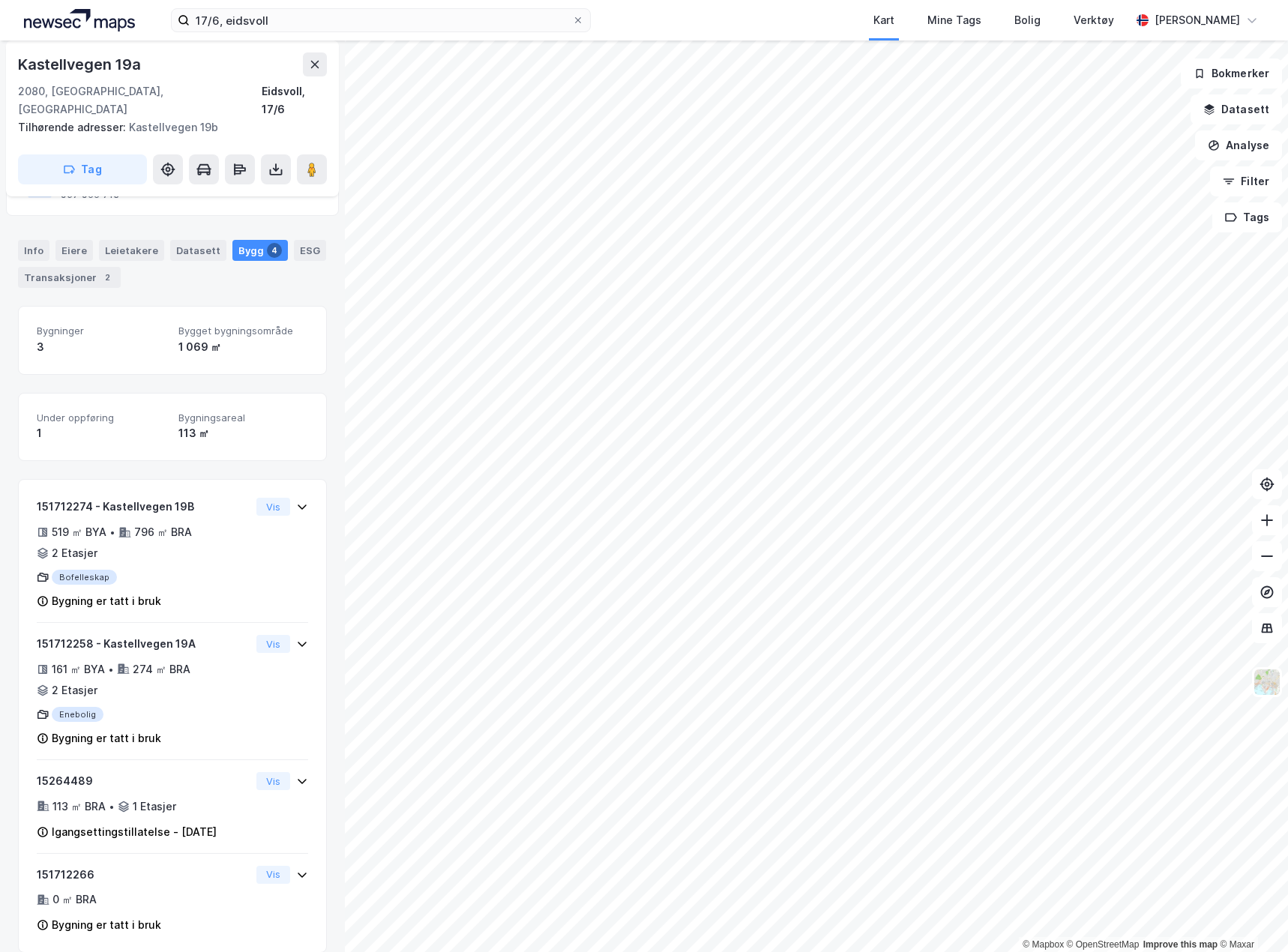
scroll to position [144, 0]
click at [27, 239] on div "Info" at bounding box center [34, 249] width 32 height 21
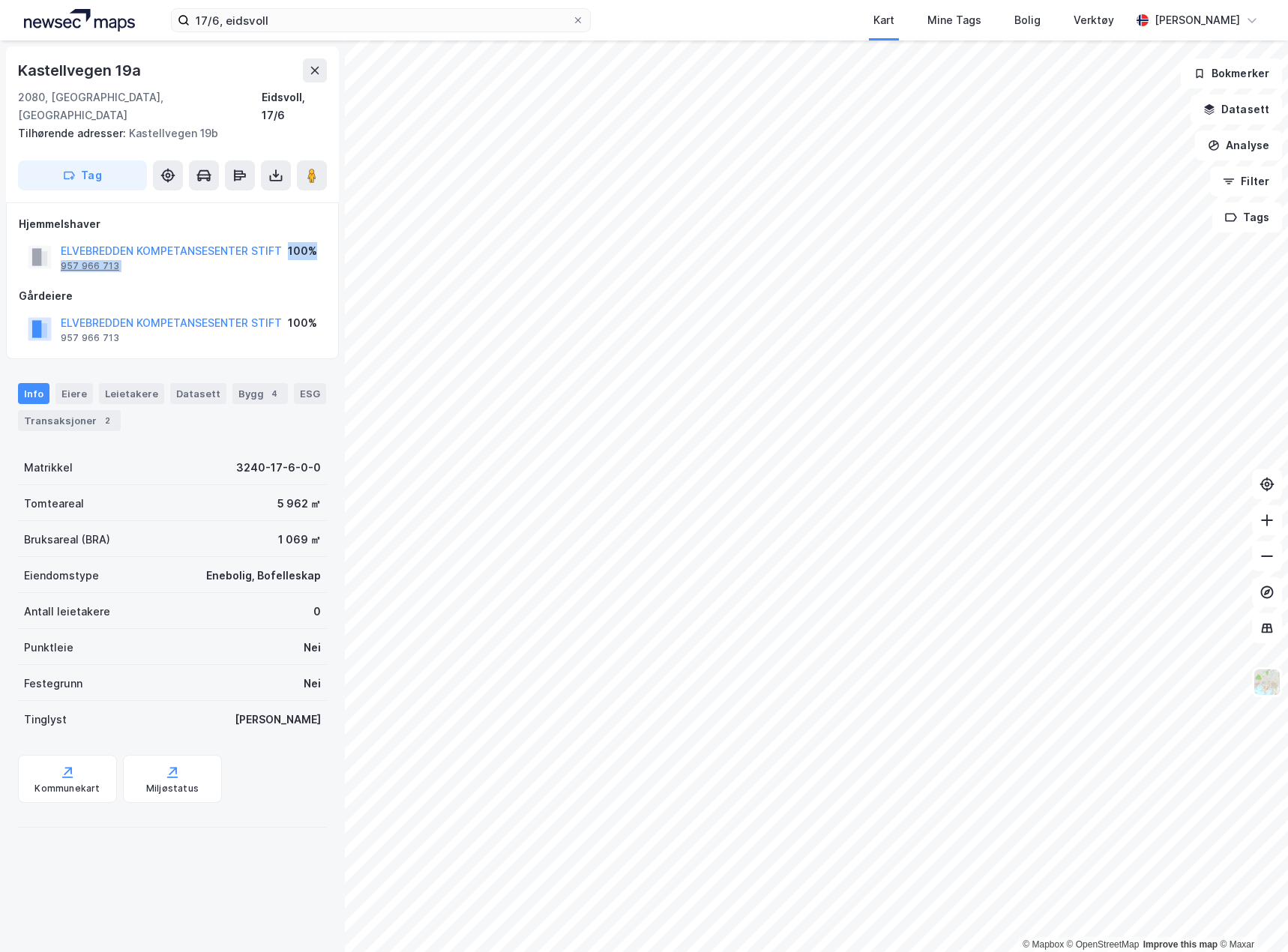
drag, startPoint x: 141, startPoint y: 257, endPoint x: 62, endPoint y: 249, distance: 79.4
click at [62, 249] on div "Hjemmelshaver ELVEBREDDEN KOMPETANSESENTER STIFT 957 966 713 100% Gårdeiere ELV…" at bounding box center [172, 281] width 308 height 132
click at [186, 263] on div "Hjemmelshaver ELVEBREDDEN KOMPETANSESENTER STIFT 957 966 713 100% Gårdeiere ELV…" at bounding box center [172, 281] width 308 height 132
drag, startPoint x: 138, startPoint y: 253, endPoint x: 56, endPoint y: 254, distance: 82.0
click at [56, 254] on div "ELVEBREDDEN KOMPETANSESENTER STIFT 957 966 713 100%" at bounding box center [172, 257] width 308 height 36
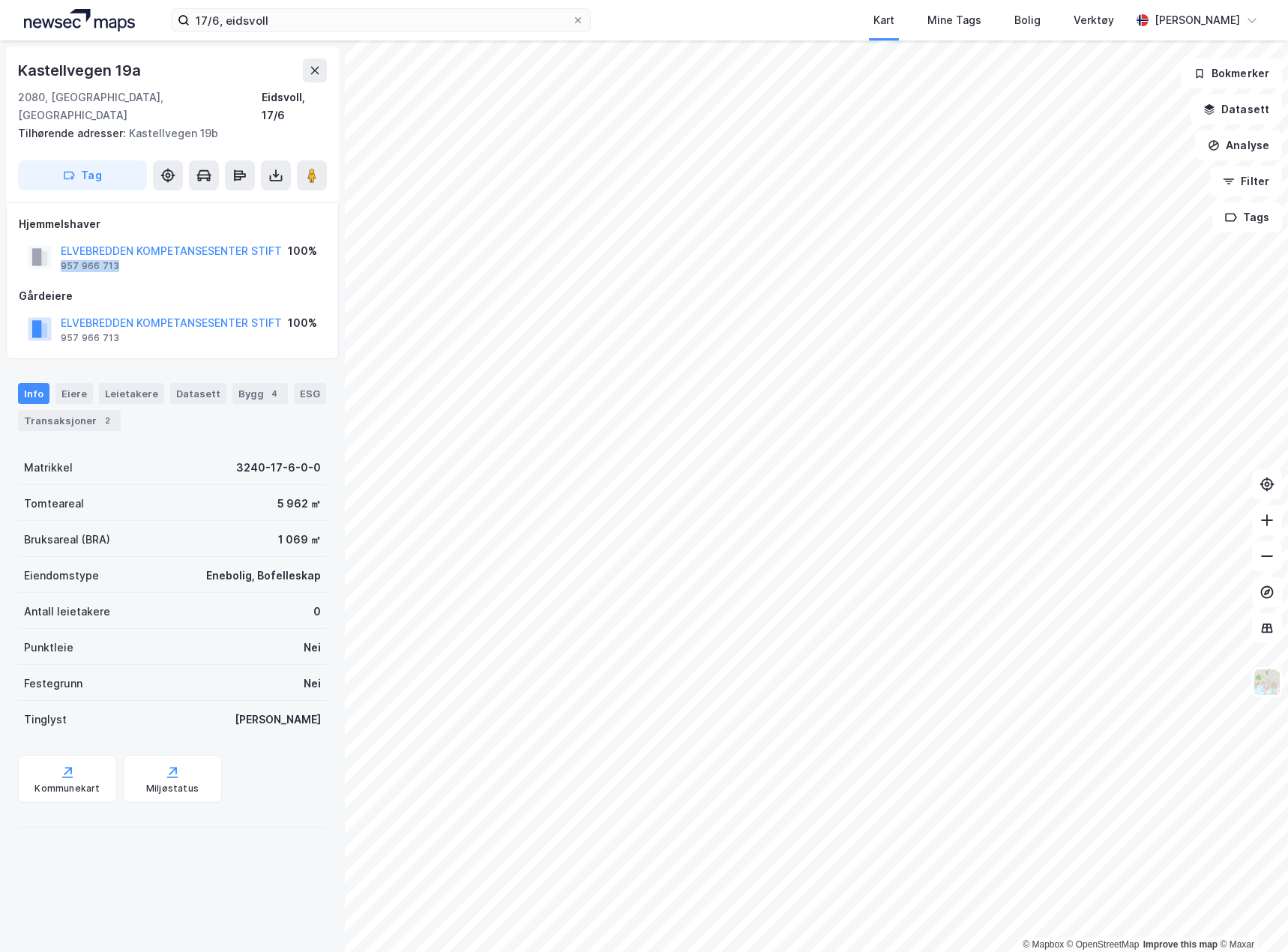
copy div "957 966 713"
click at [317, 168] on icon at bounding box center [312, 175] width 15 height 15
click at [1270, 684] on img at bounding box center [1267, 682] width 28 height 28
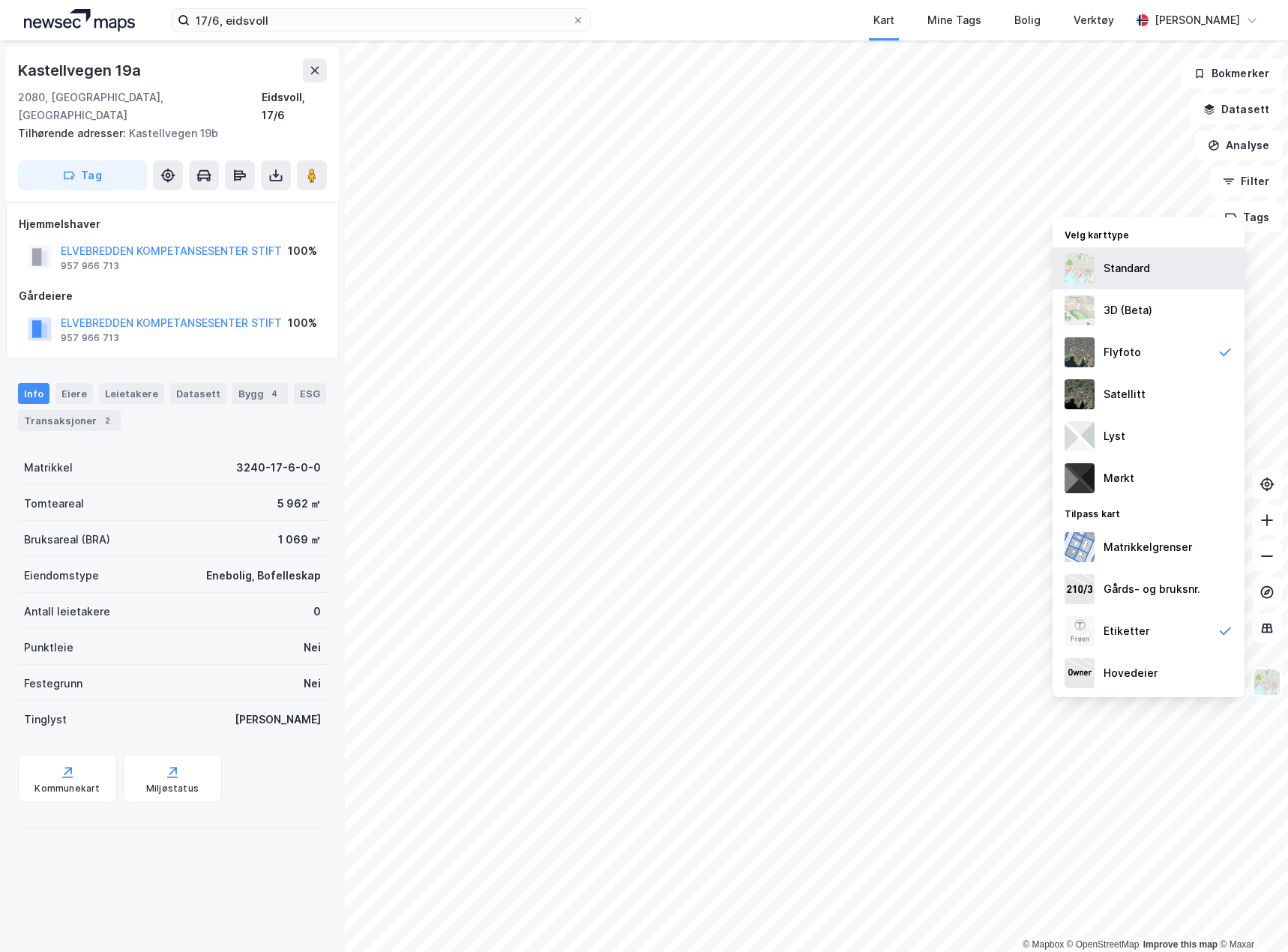
click at [1125, 263] on div "Standard" at bounding box center [1127, 268] width 47 height 18
click at [1263, 688] on img at bounding box center [1267, 682] width 28 height 28
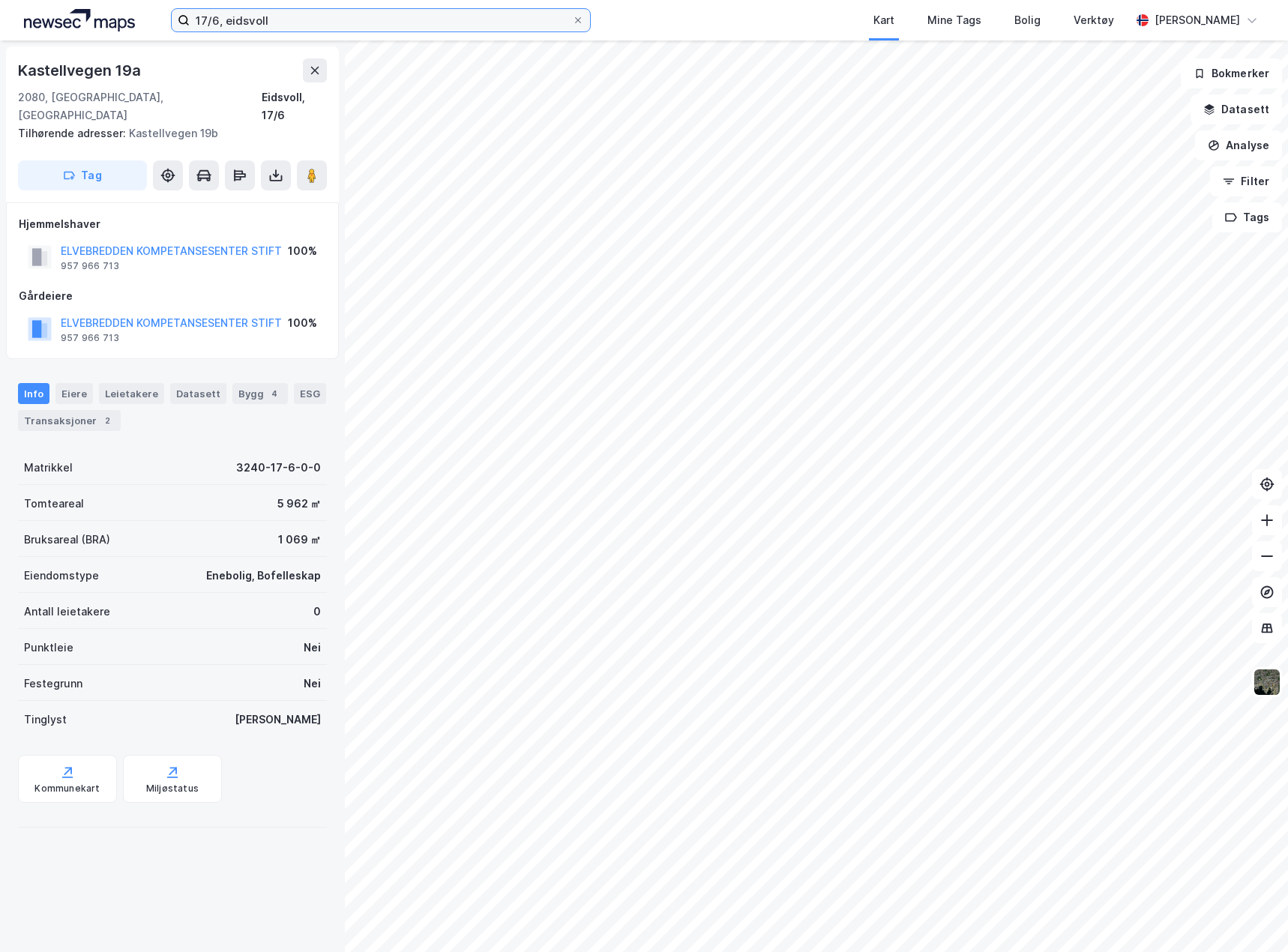
click at [413, 25] on input "17/6, eidsvoll" at bounding box center [381, 20] width 383 height 23
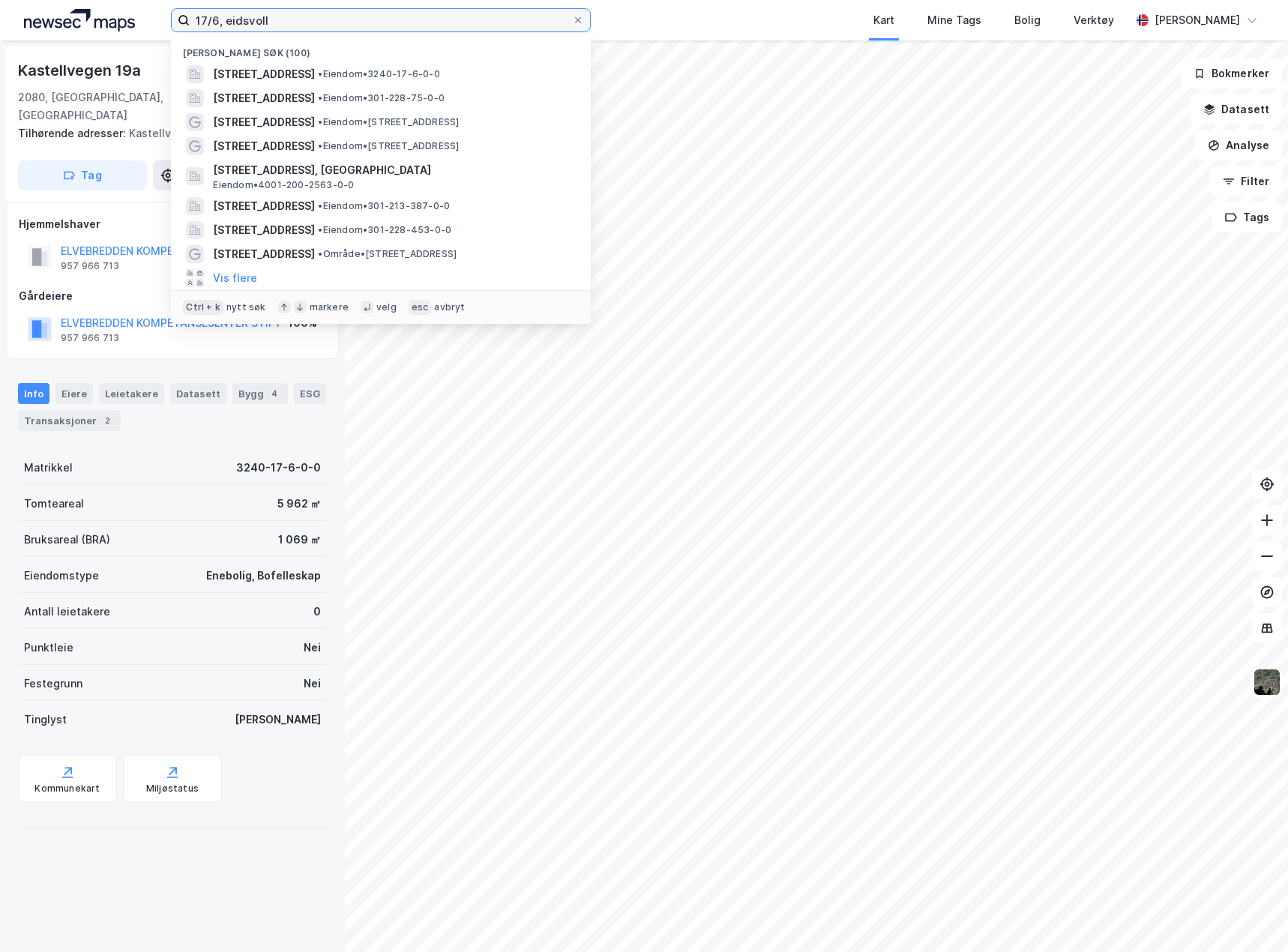
click at [413, 25] on input "17/6, eidsvoll" at bounding box center [381, 20] width 383 height 23
click at [413, 26] on input "17/6, eidsvoll" at bounding box center [381, 20] width 383 height 23
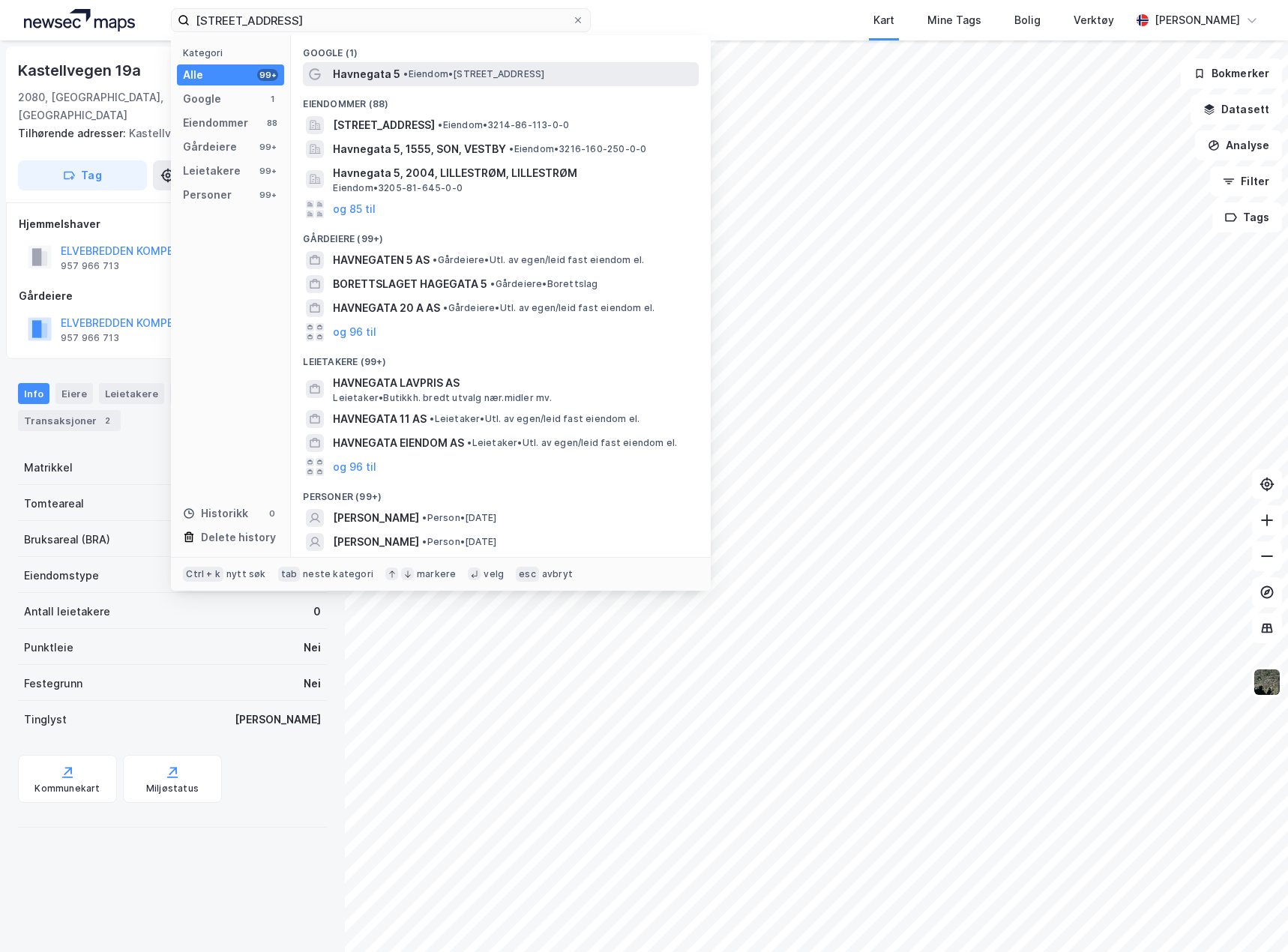
click at [422, 65] on div "Havnegata 5 • Eiendom • [STREET_ADDRESS]" at bounding box center [514, 74] width 363 height 18
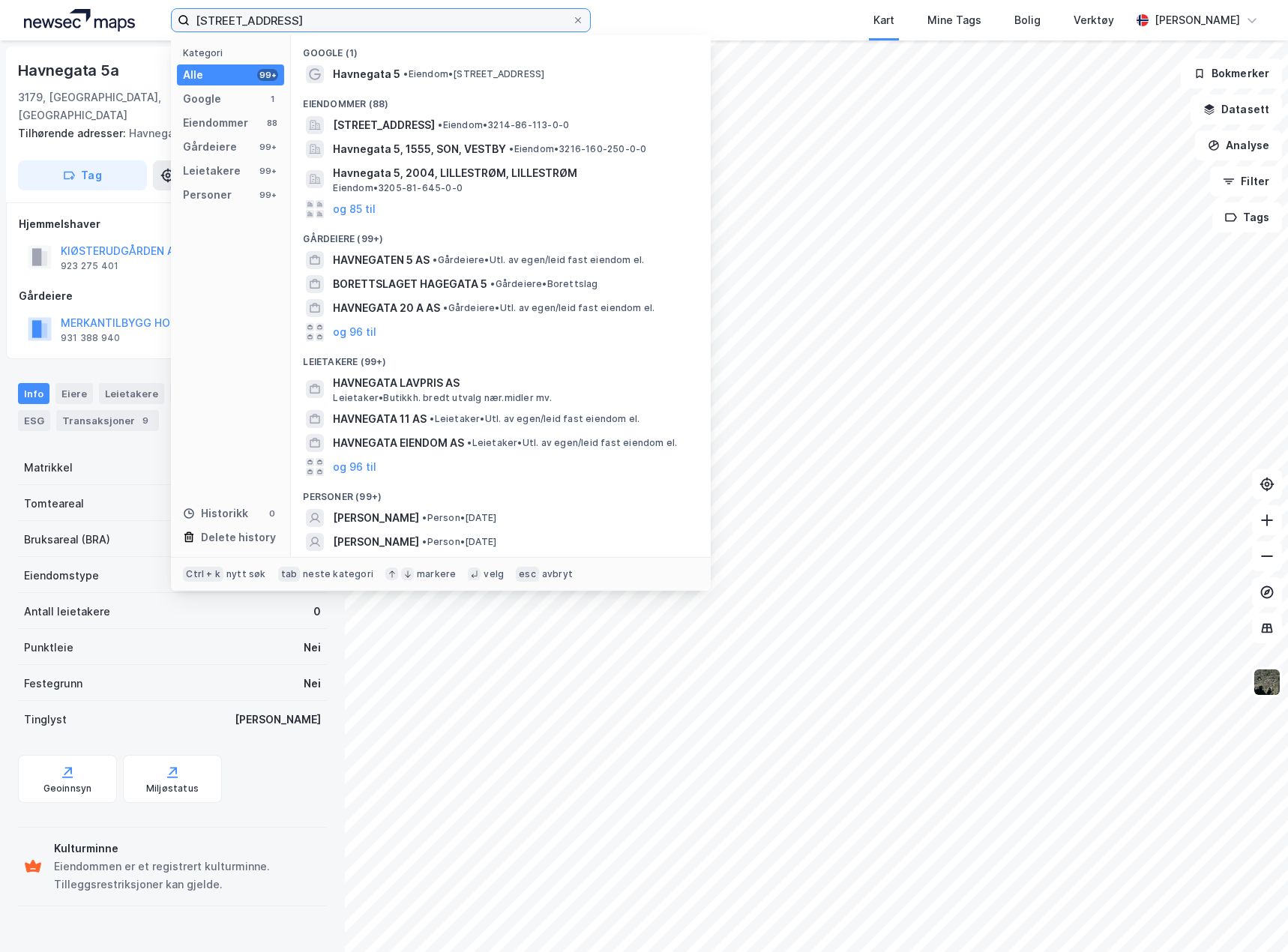
click at [274, 26] on input "[STREET_ADDRESS]" at bounding box center [381, 20] width 383 height 23
click at [400, 21] on input "[STREET_ADDRESS]" at bounding box center [381, 20] width 383 height 23
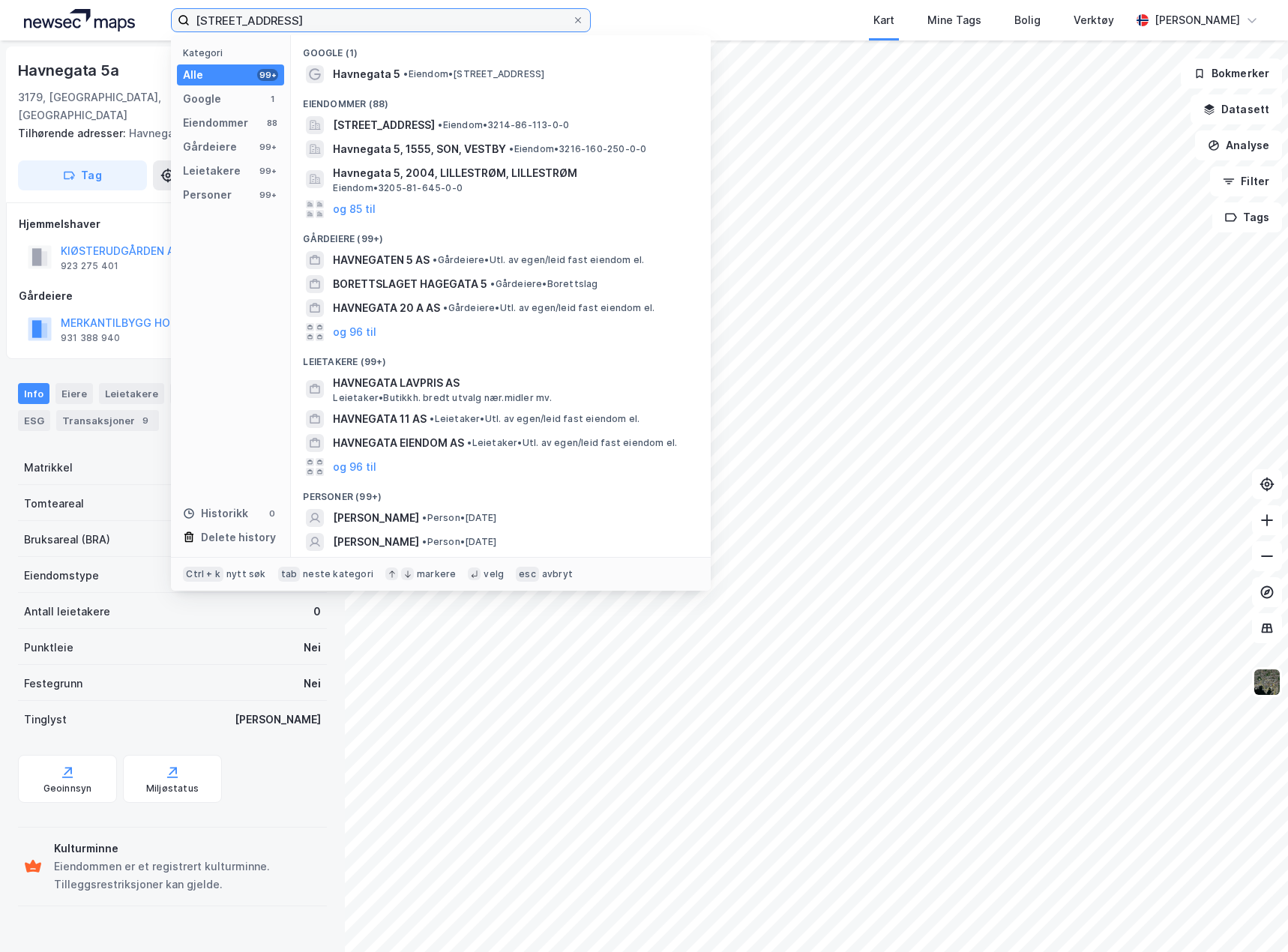
click at [400, 21] on input "[STREET_ADDRESS]" at bounding box center [381, 20] width 383 height 23
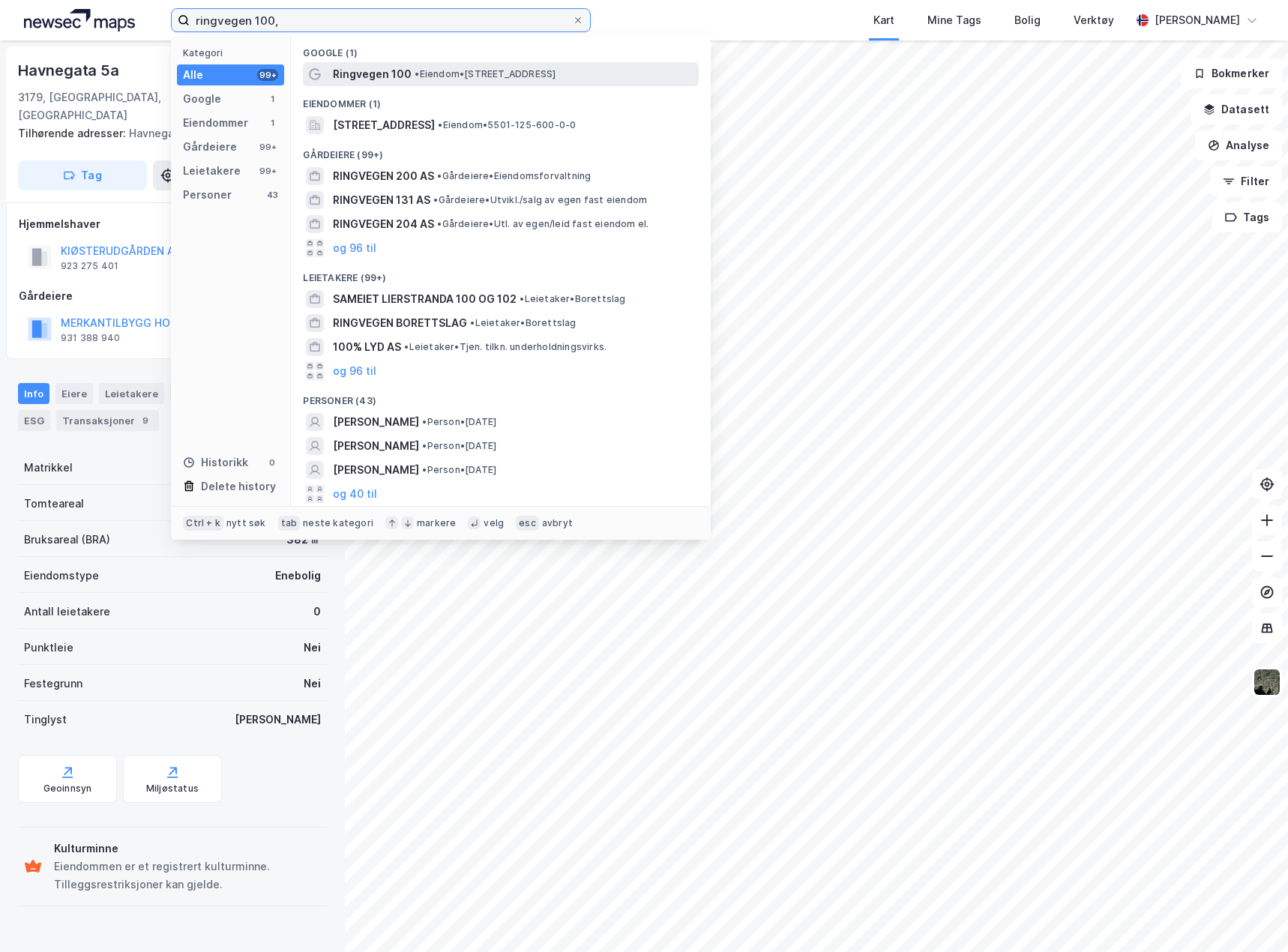
type input "ringvegen 100,"
click at [492, 74] on span "• Eiendom • [STREET_ADDRESS]" at bounding box center [484, 74] width 141 height 12
